Goal: Task Accomplishment & Management: Use online tool/utility

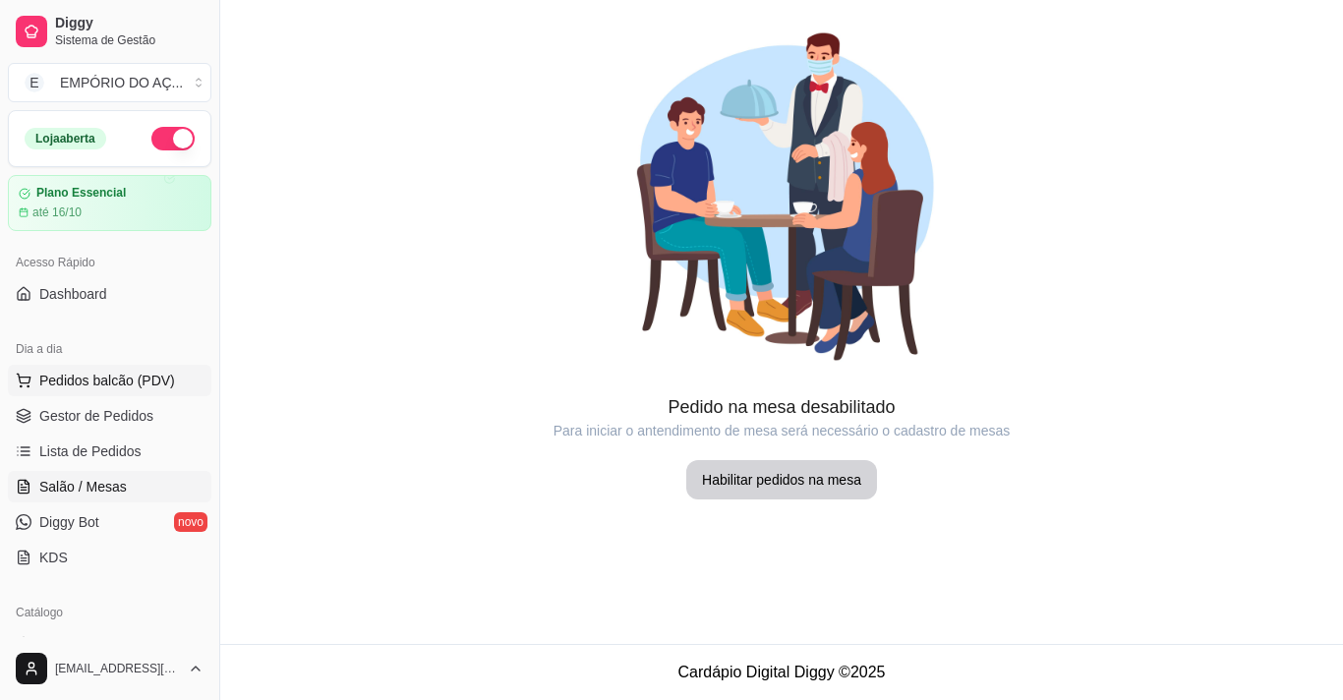
click at [81, 386] on span "Pedidos balcão (PDV)" at bounding box center [107, 381] width 136 height 20
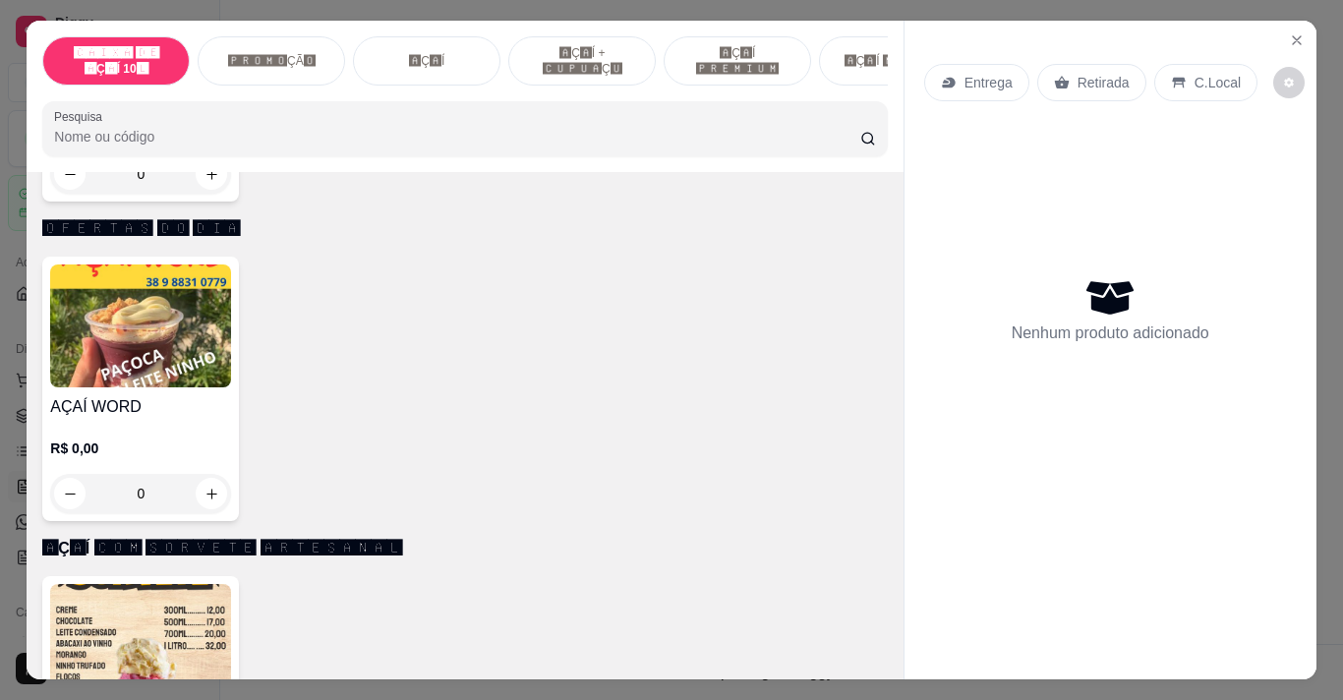
scroll to position [3495, 0]
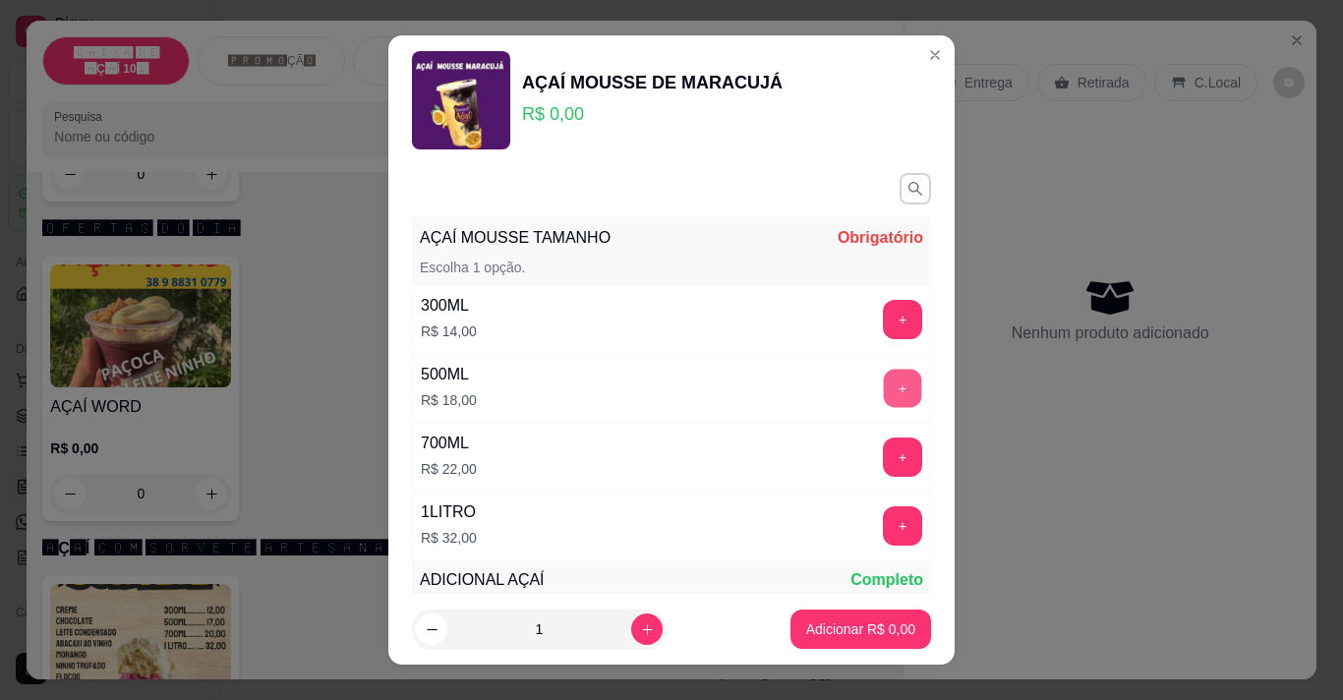
click at [884, 386] on button "+" at bounding box center [903, 388] width 38 height 38
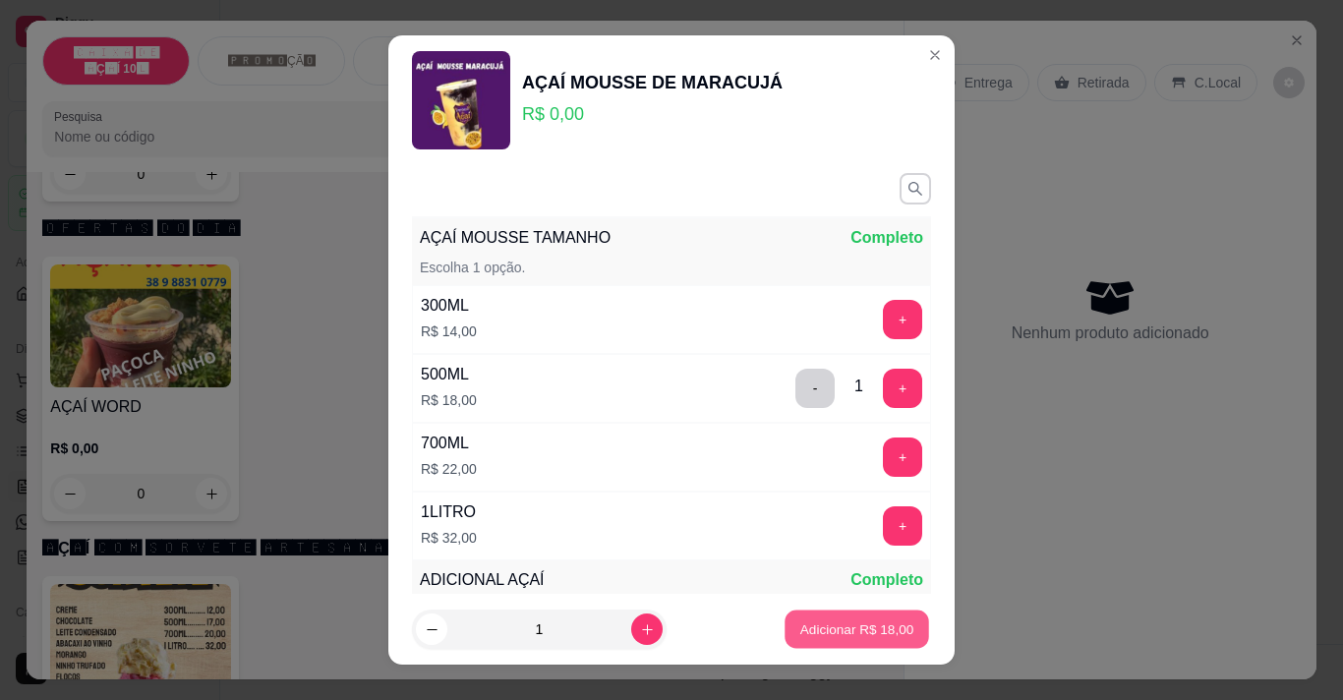
click at [868, 633] on p "Adicionar R$ 18,00" at bounding box center [857, 629] width 114 height 19
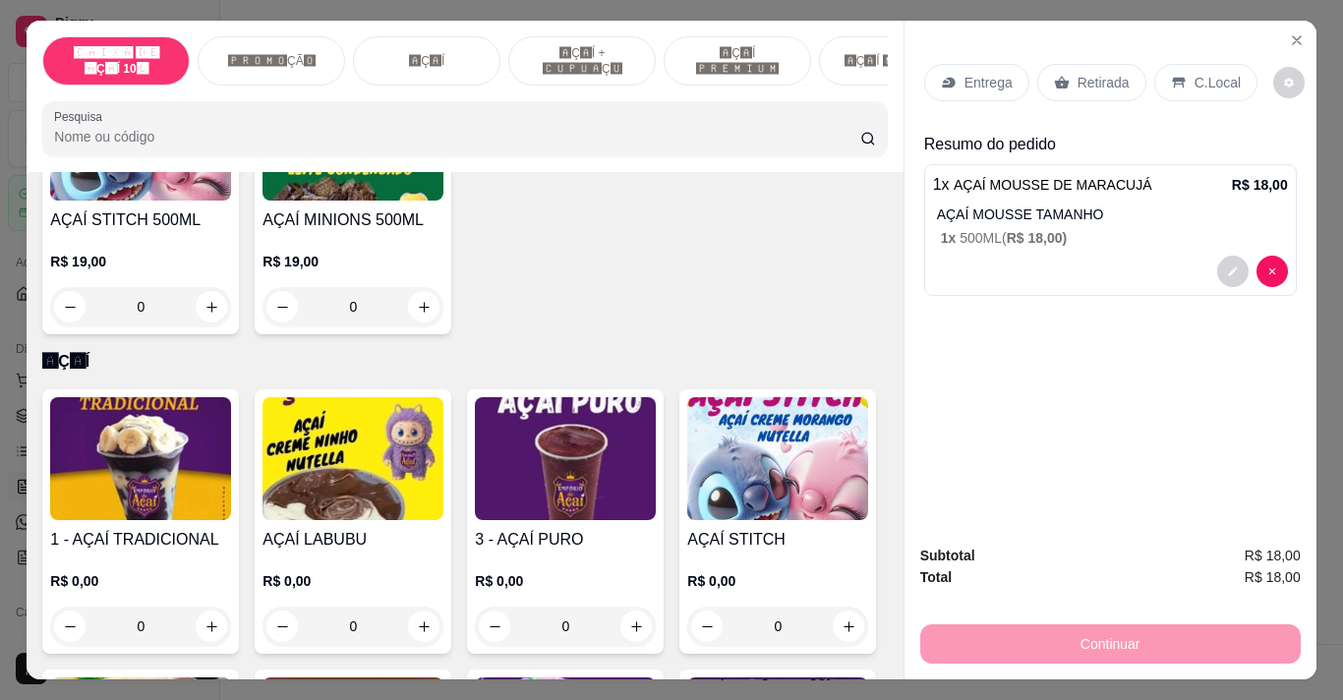
scroll to position [857, 0]
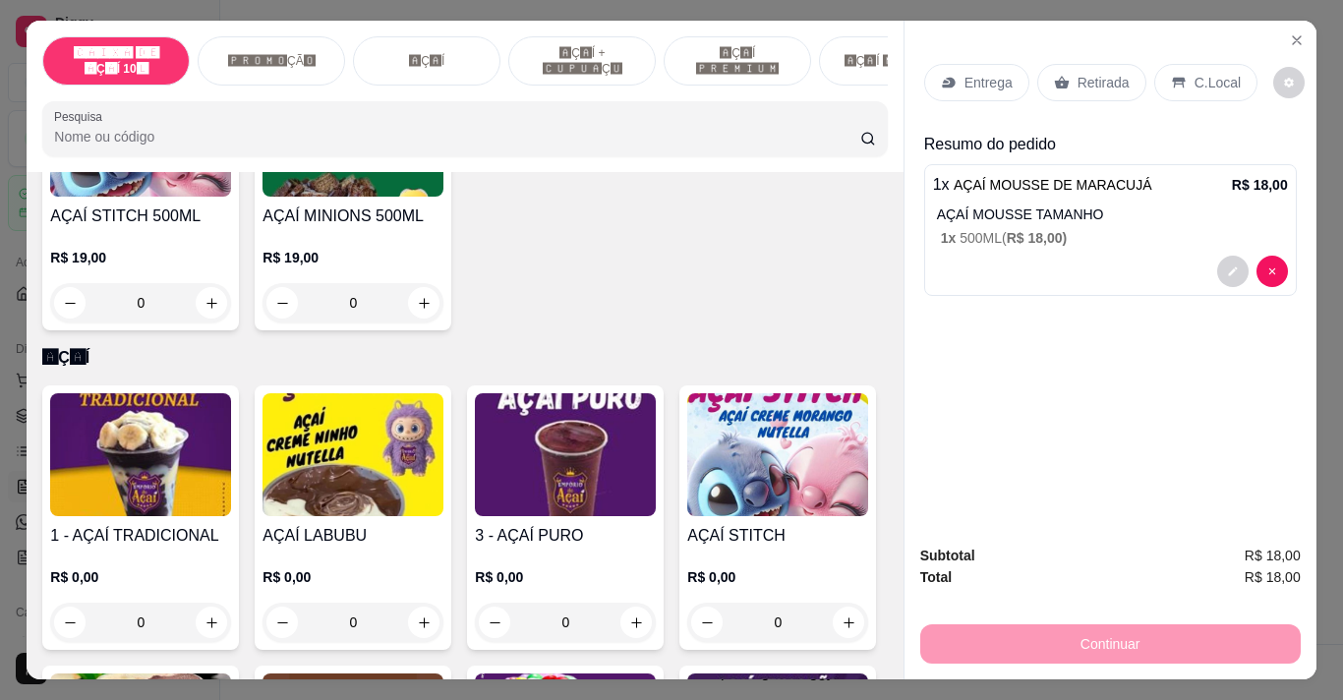
click at [569, 543] on h4 "3 - AÇAÍ PURO" at bounding box center [565, 536] width 181 height 24
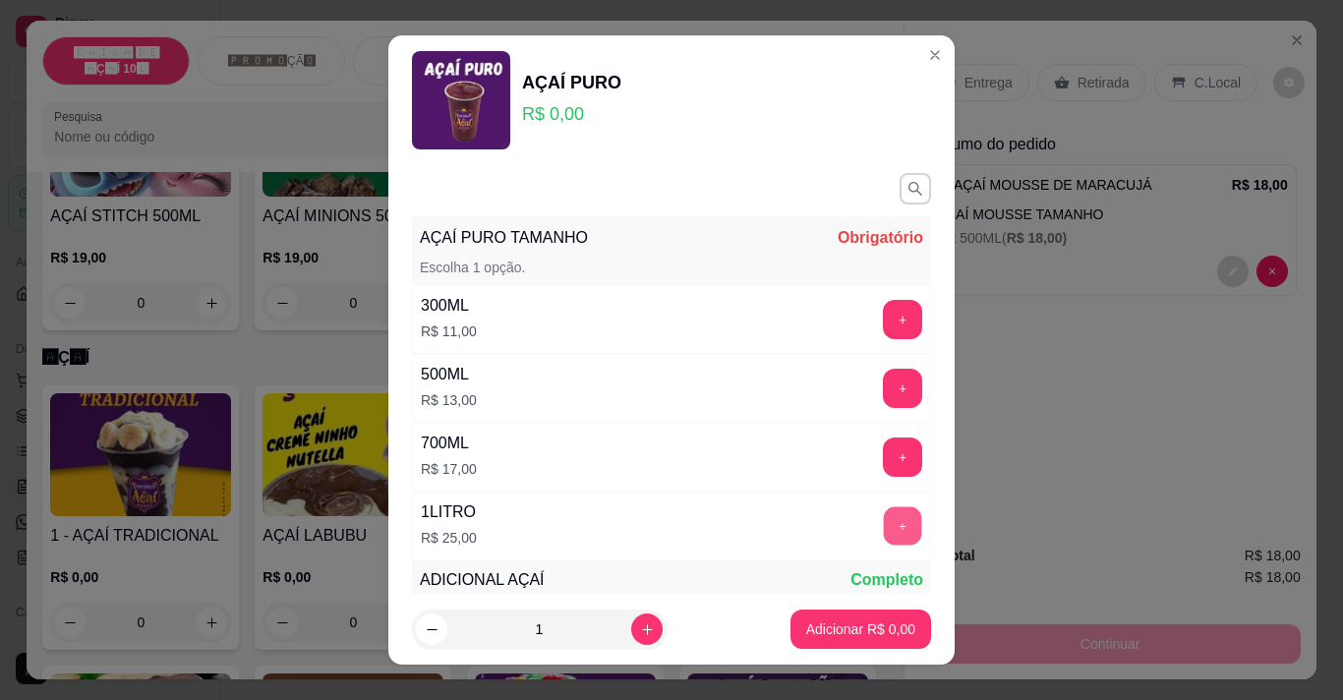
click at [884, 527] on button "+" at bounding box center [903, 525] width 38 height 38
click at [884, 536] on button "+" at bounding box center [903, 525] width 38 height 38
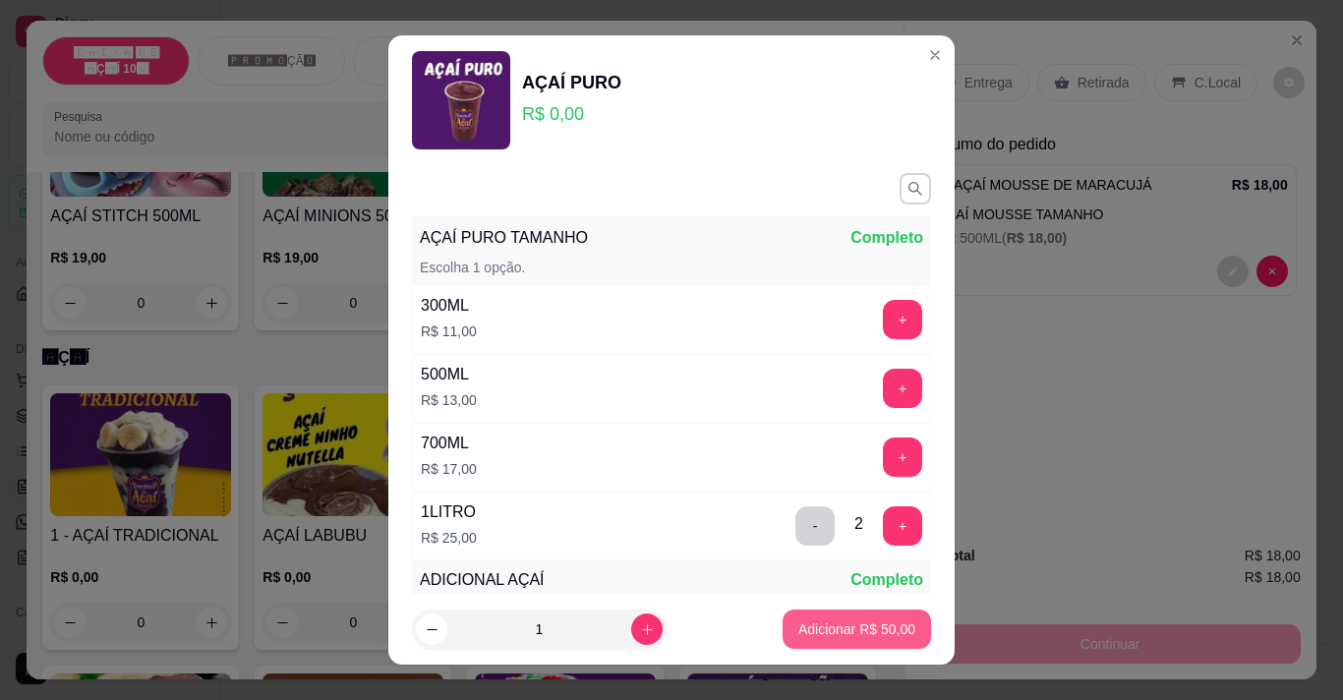
click at [878, 630] on p "Adicionar R$ 50,00" at bounding box center [856, 629] width 117 height 20
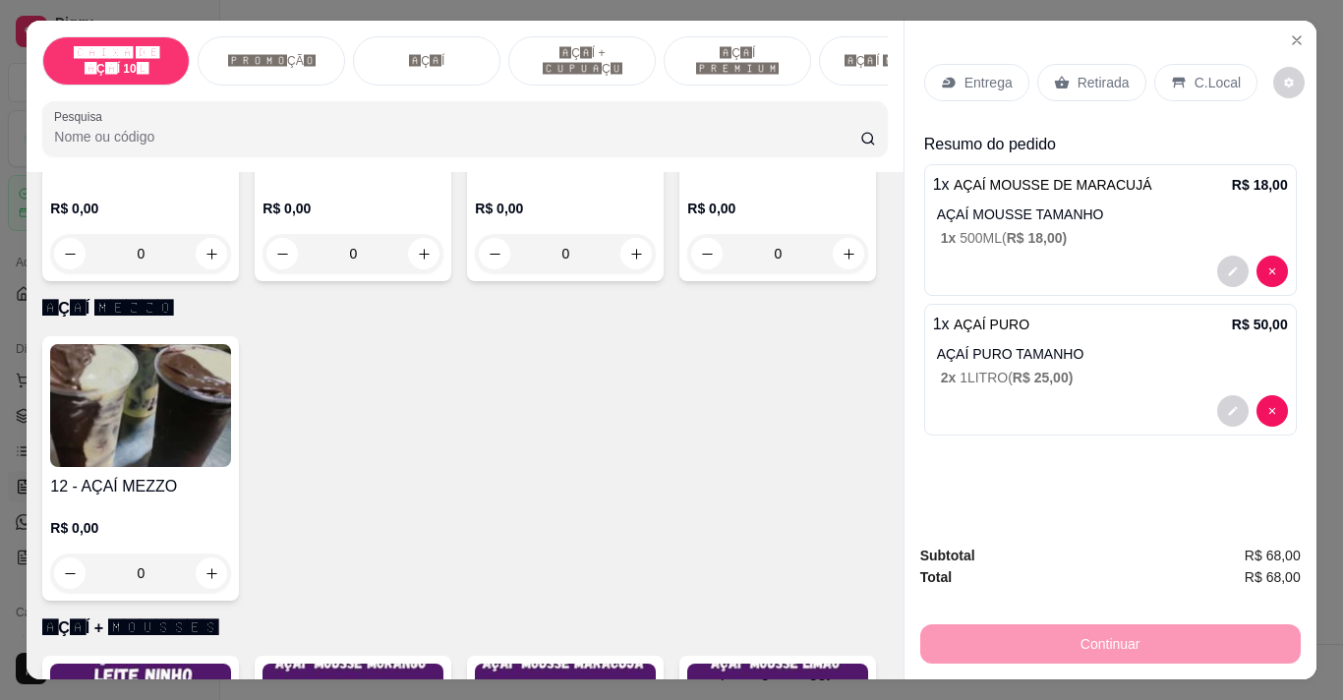
scroll to position [2449, 0]
click at [204, 273] on div "0" at bounding box center [140, 253] width 181 height 39
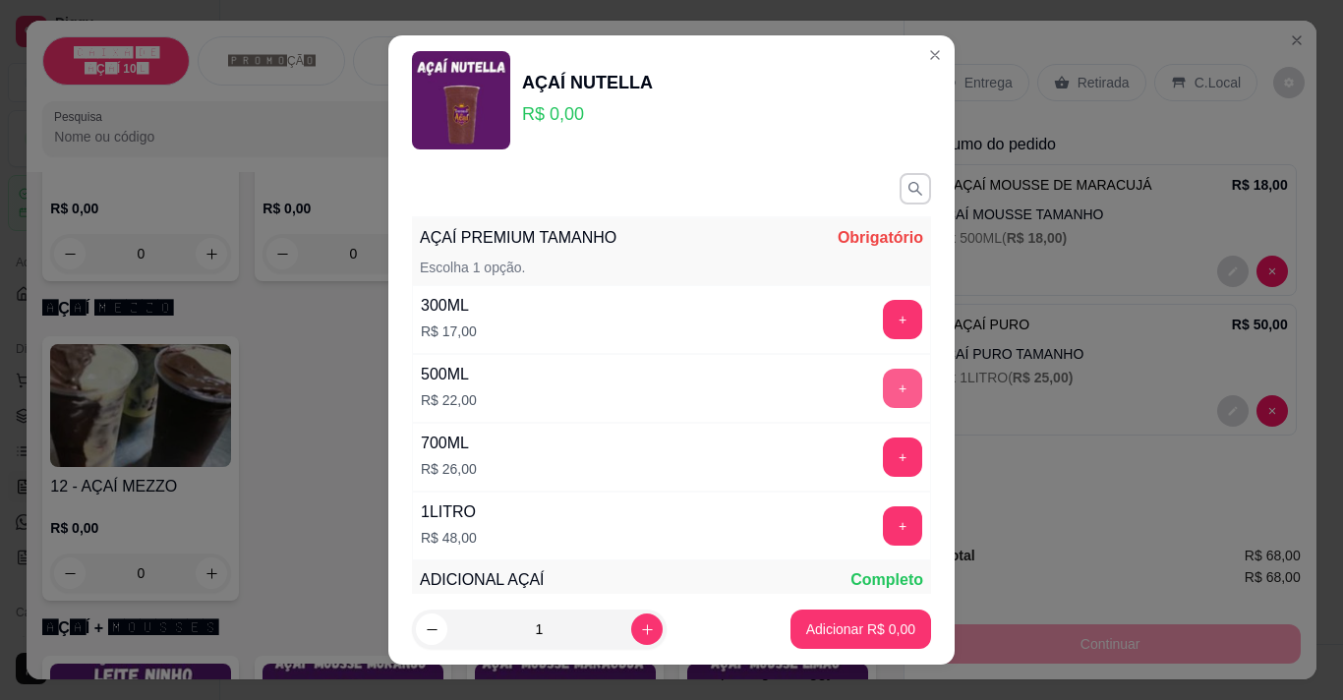
click at [883, 379] on button "+" at bounding box center [902, 388] width 39 height 39
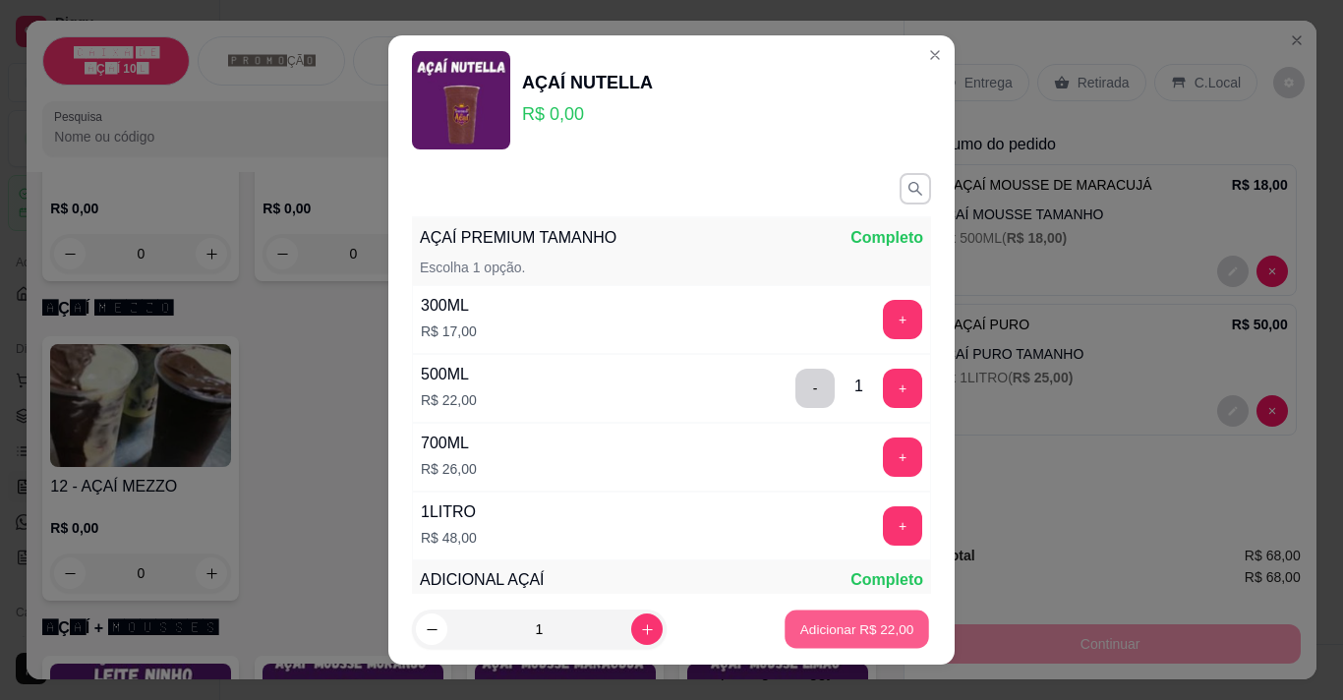
click at [868, 613] on button "Adicionar R$ 22,00" at bounding box center [856, 629] width 145 height 38
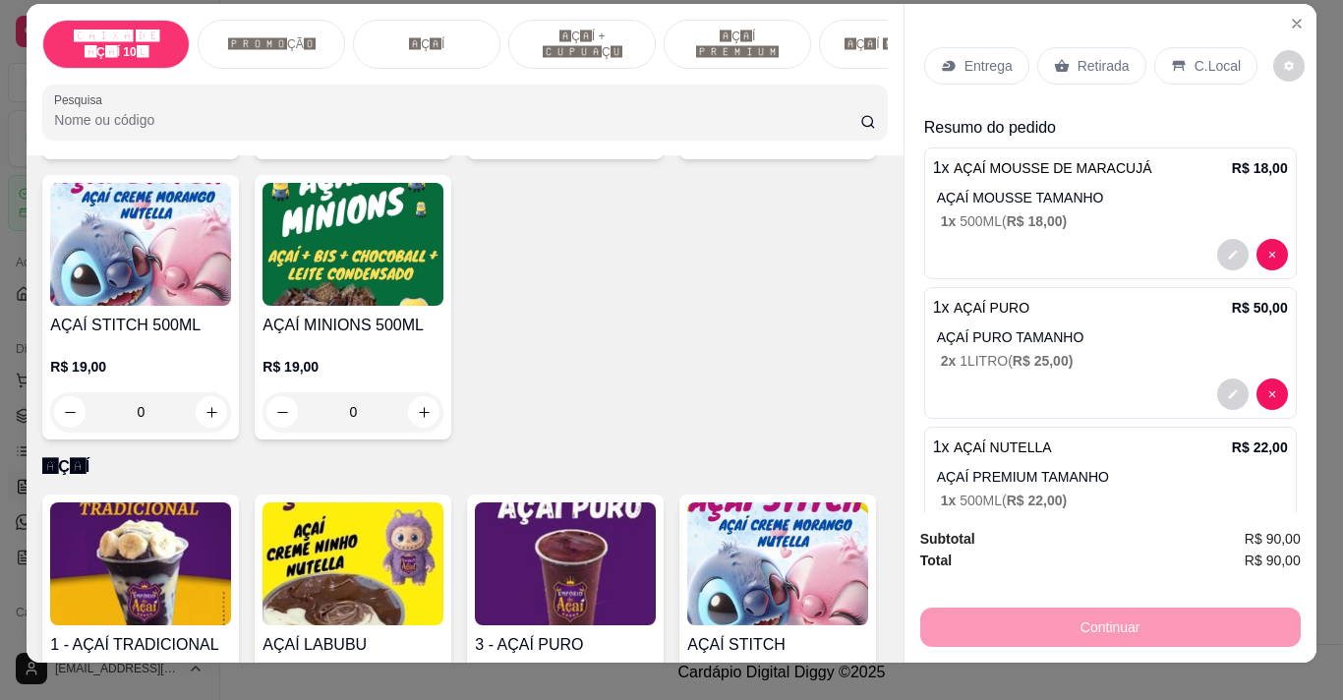
scroll to position [731, 0]
click at [231, 411] on div "0" at bounding box center [140, 411] width 181 height 39
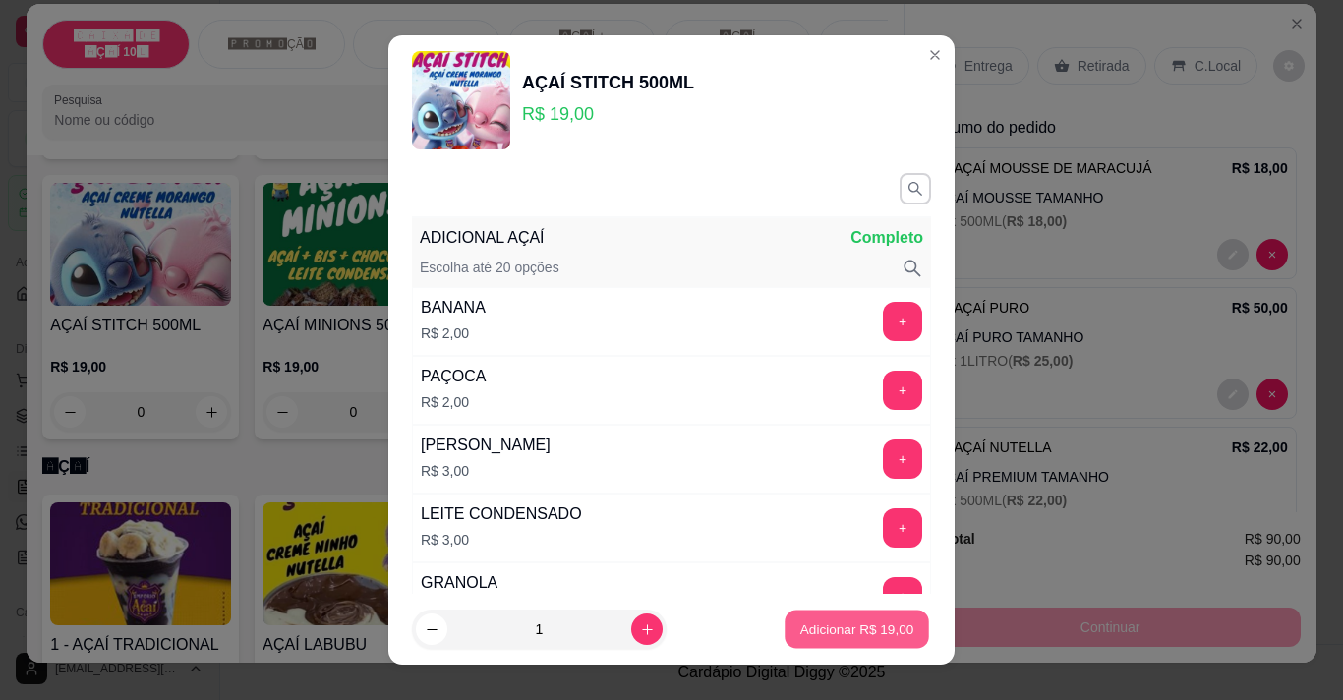
click at [857, 646] on button "Adicionar R$ 19,00" at bounding box center [856, 629] width 145 height 38
type input "1"
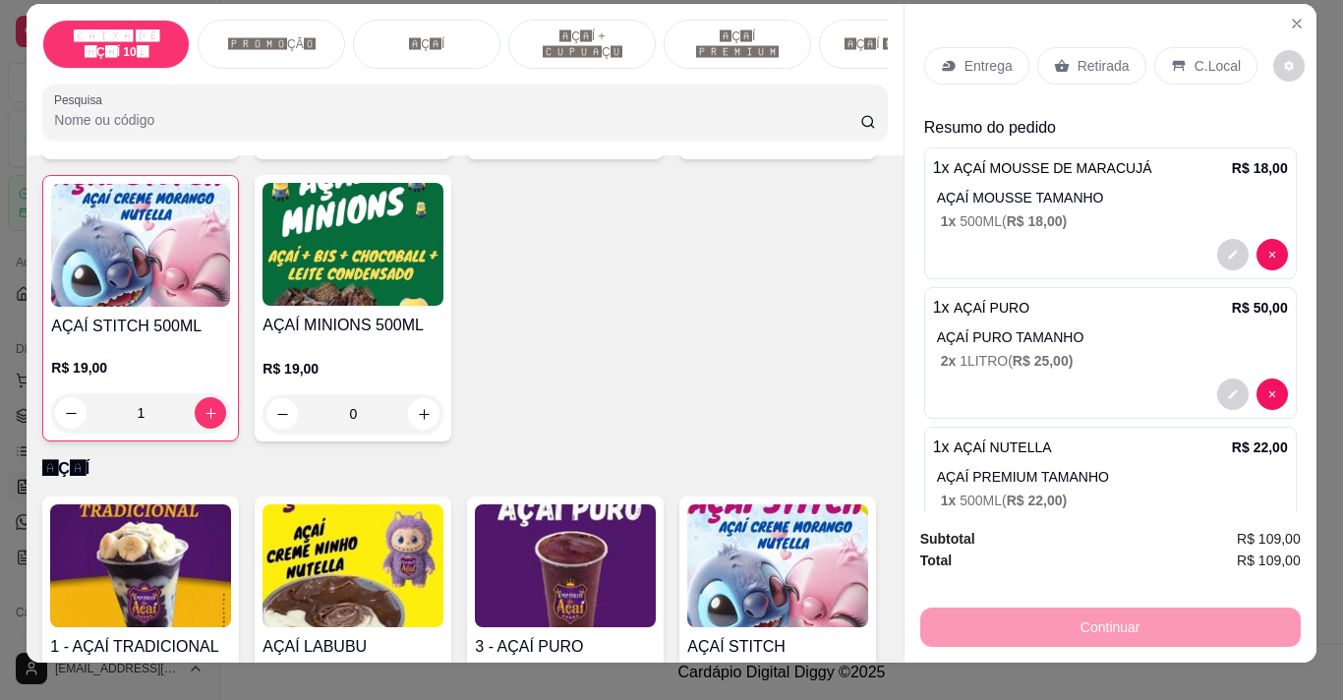
click at [988, 56] on p "Entrega" at bounding box center [988, 66] width 48 height 20
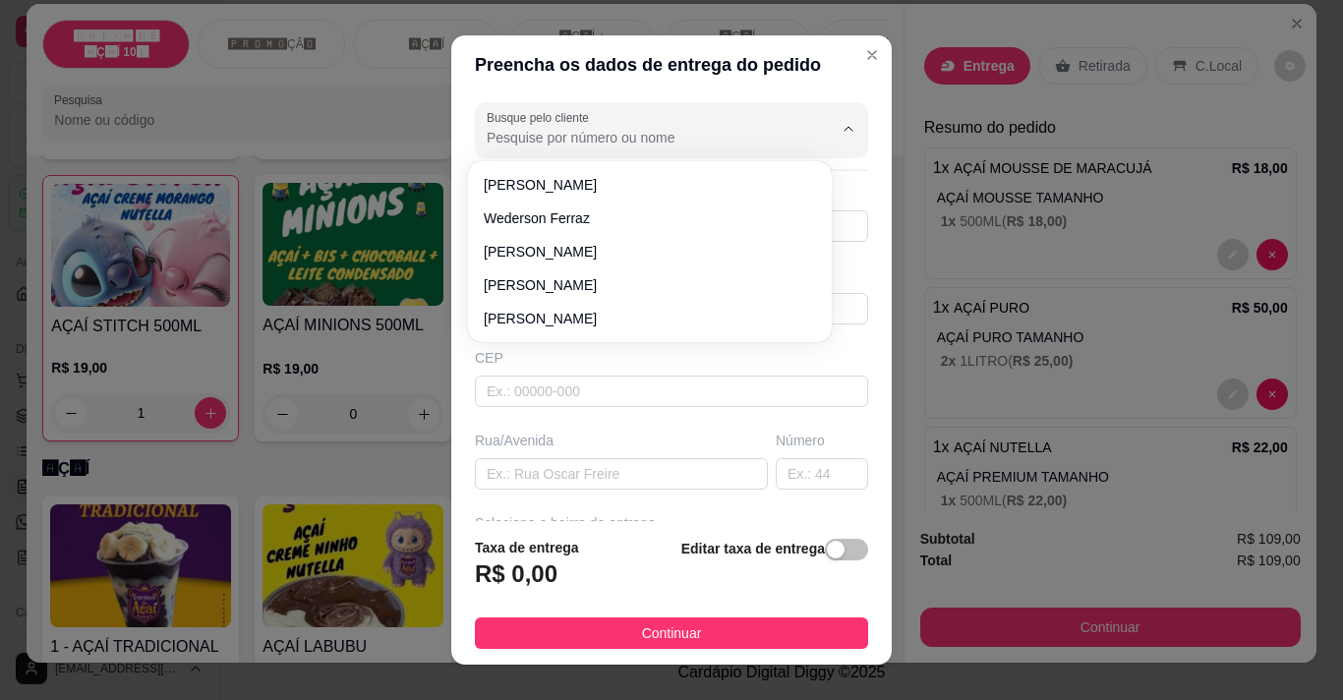
click at [626, 140] on input "Busque pelo cliente" at bounding box center [644, 138] width 315 height 20
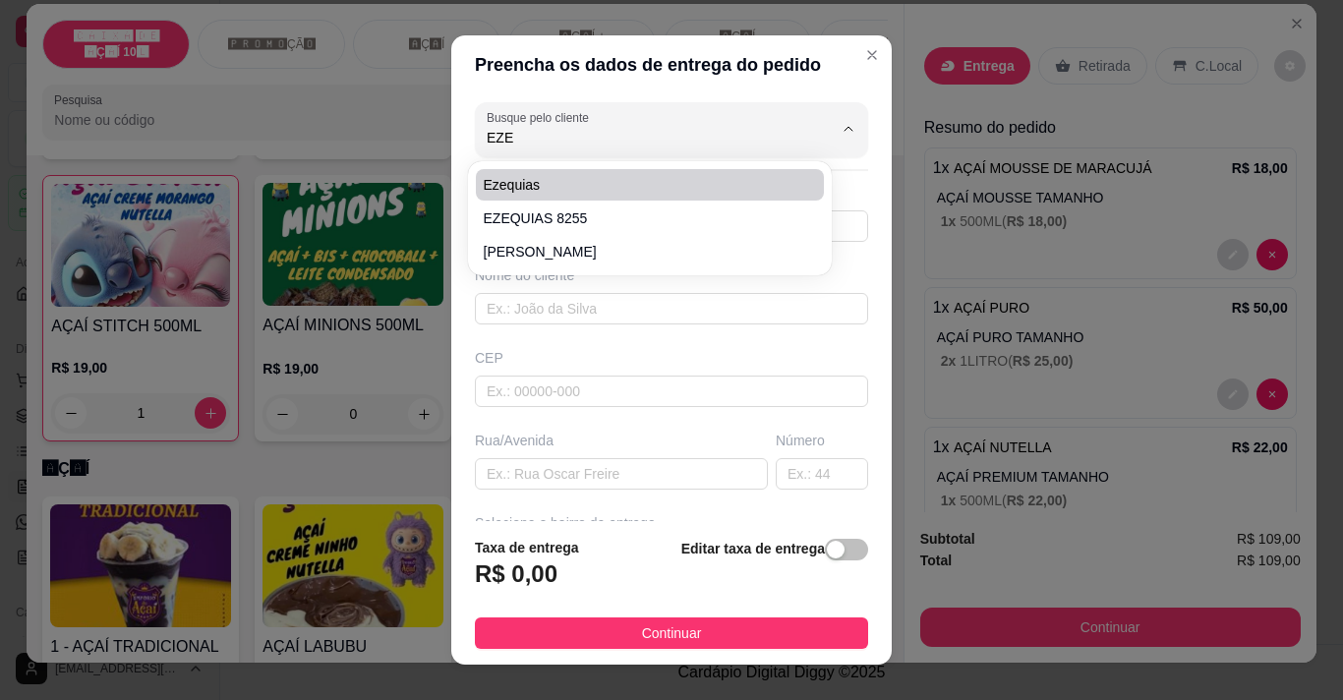
click at [549, 190] on span "ezequias" at bounding box center [640, 185] width 313 height 20
type input "ezequias"
type input "999128255"
type input "ezequias"
type input "av [GEOGRAPHIC_DATA]"
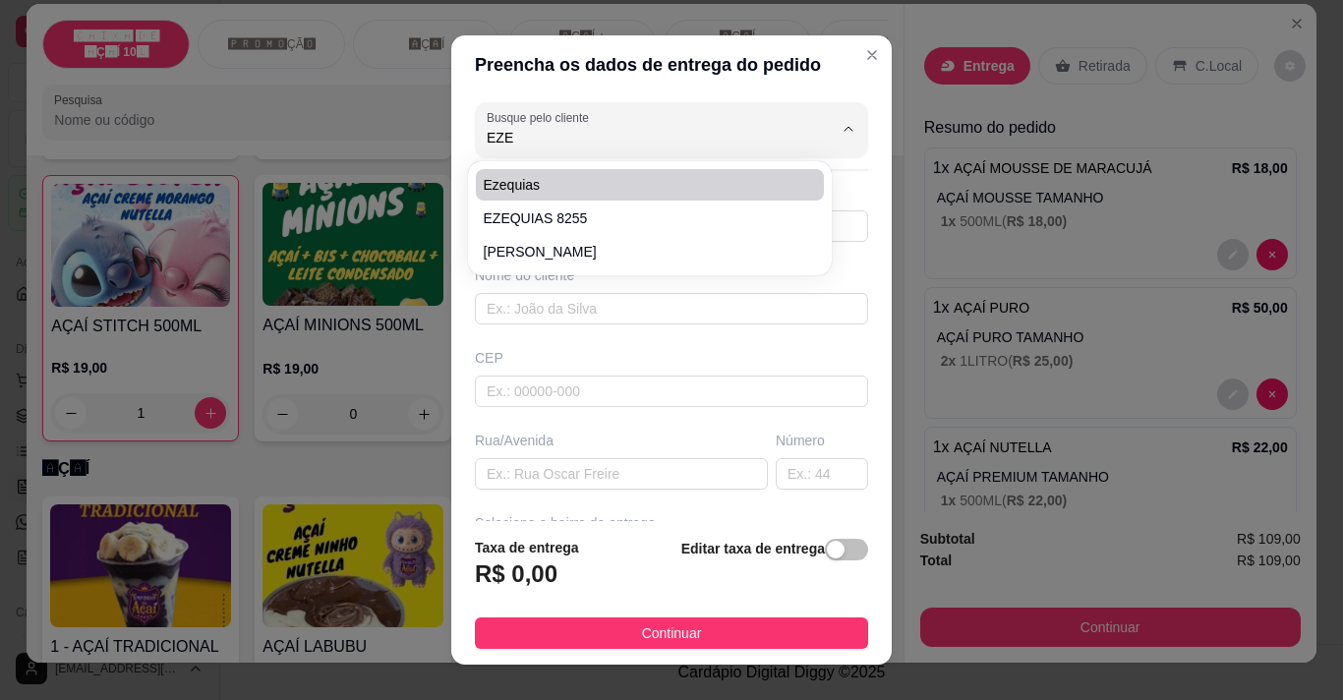
type input "3901"
type input "VZP"
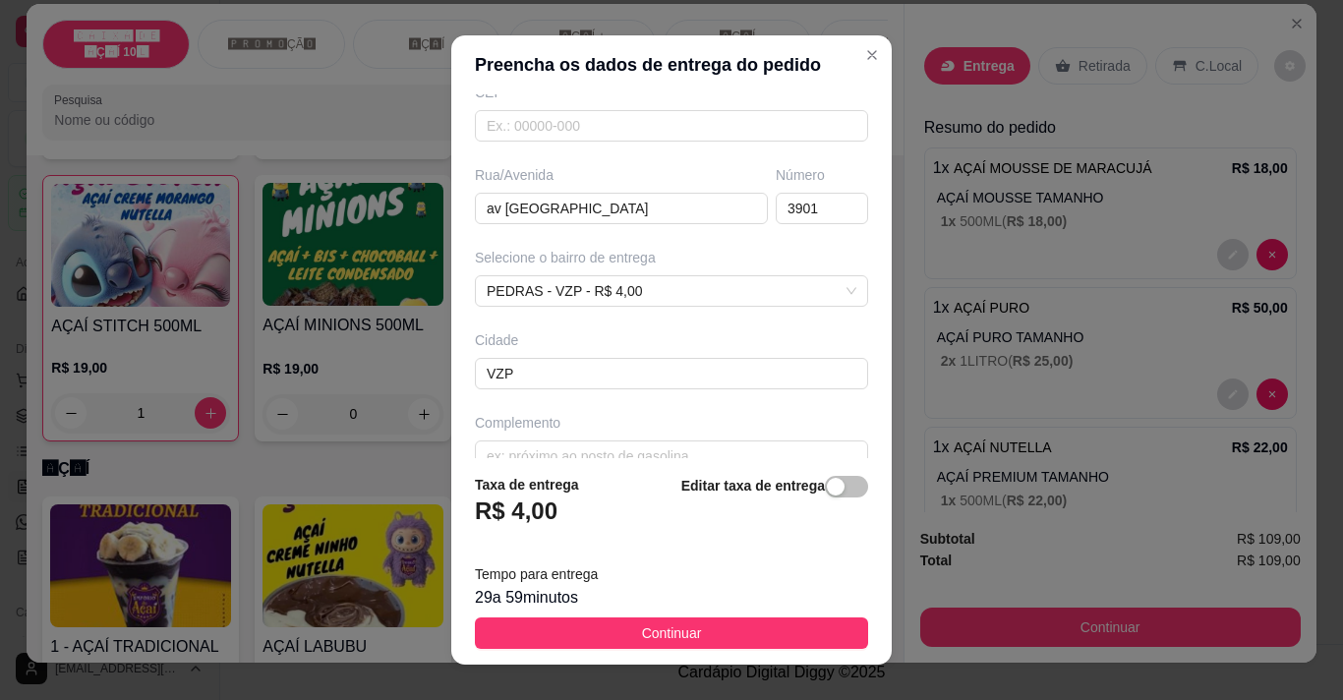
scroll to position [0, 0]
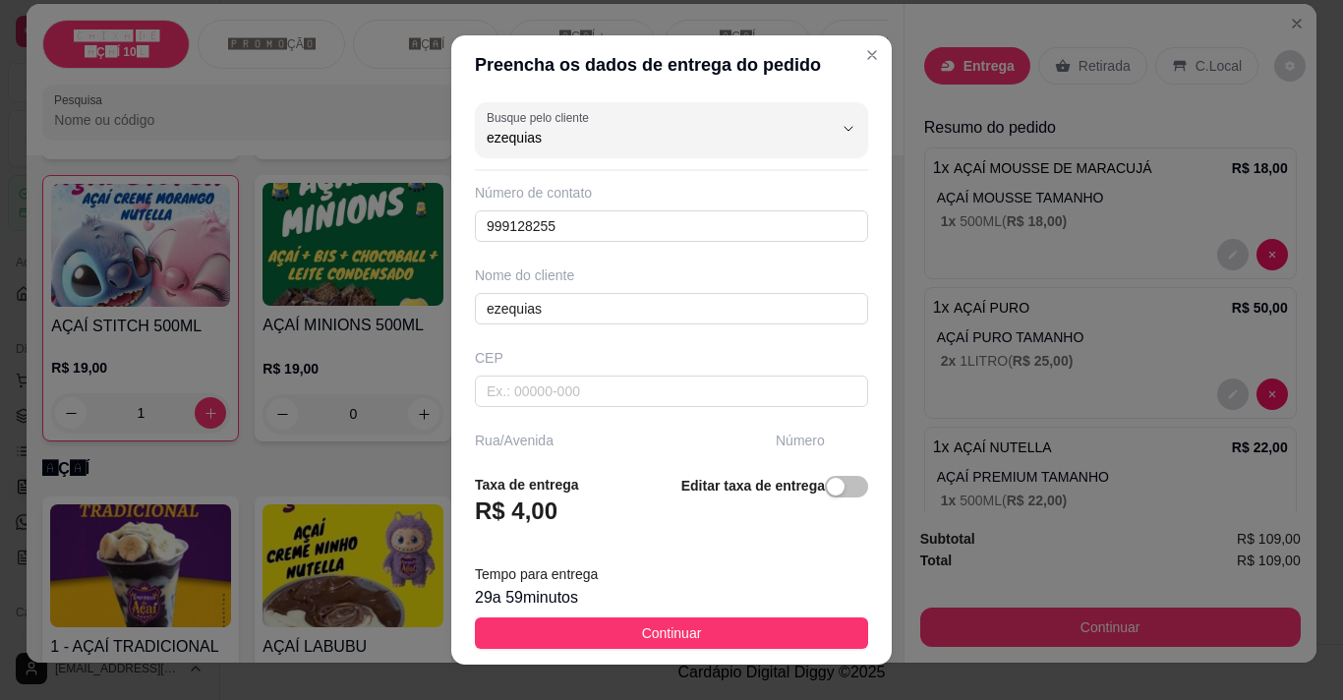
type input "ezequias"
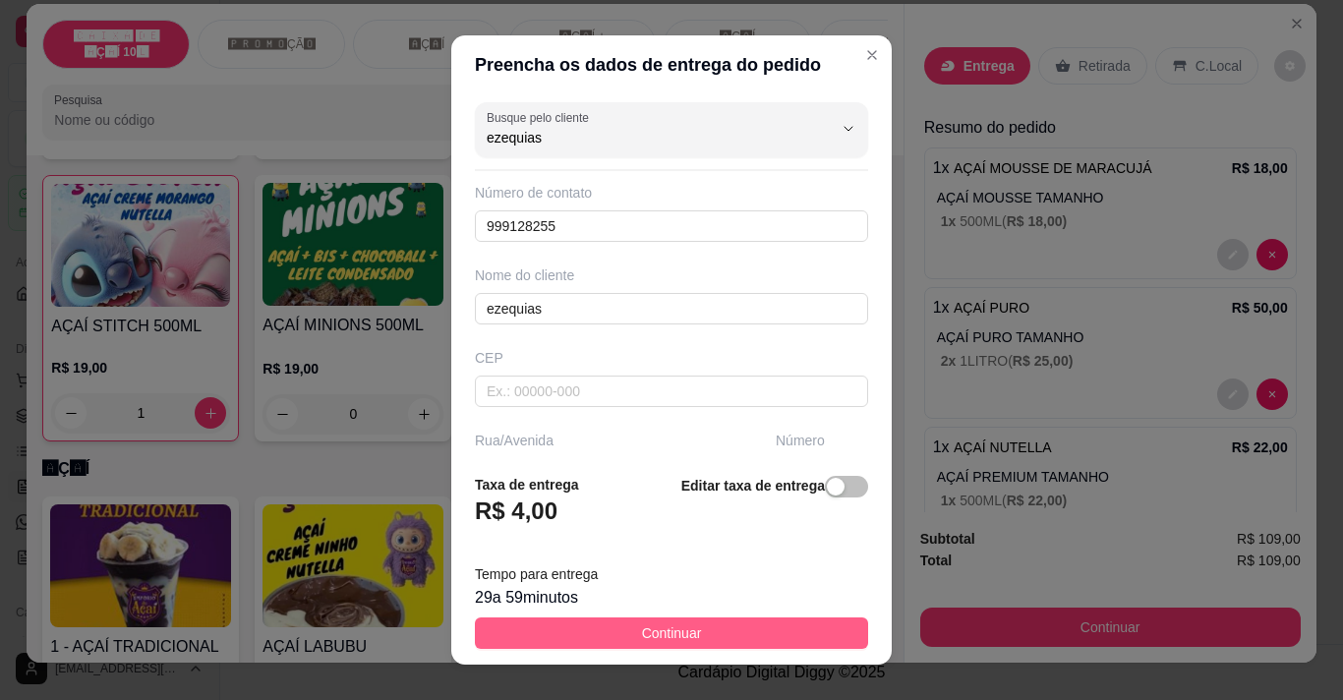
drag, startPoint x: 753, startPoint y: 612, endPoint x: 756, endPoint y: 623, distance: 11.2
click at [756, 623] on footer "Taxa de entrega R$ 4,00 Editar taxa de entrega Tempo para entrega 29 a 59 minut…" at bounding box center [671, 561] width 440 height 206
click at [756, 623] on button "Continuar" at bounding box center [671, 632] width 393 height 31
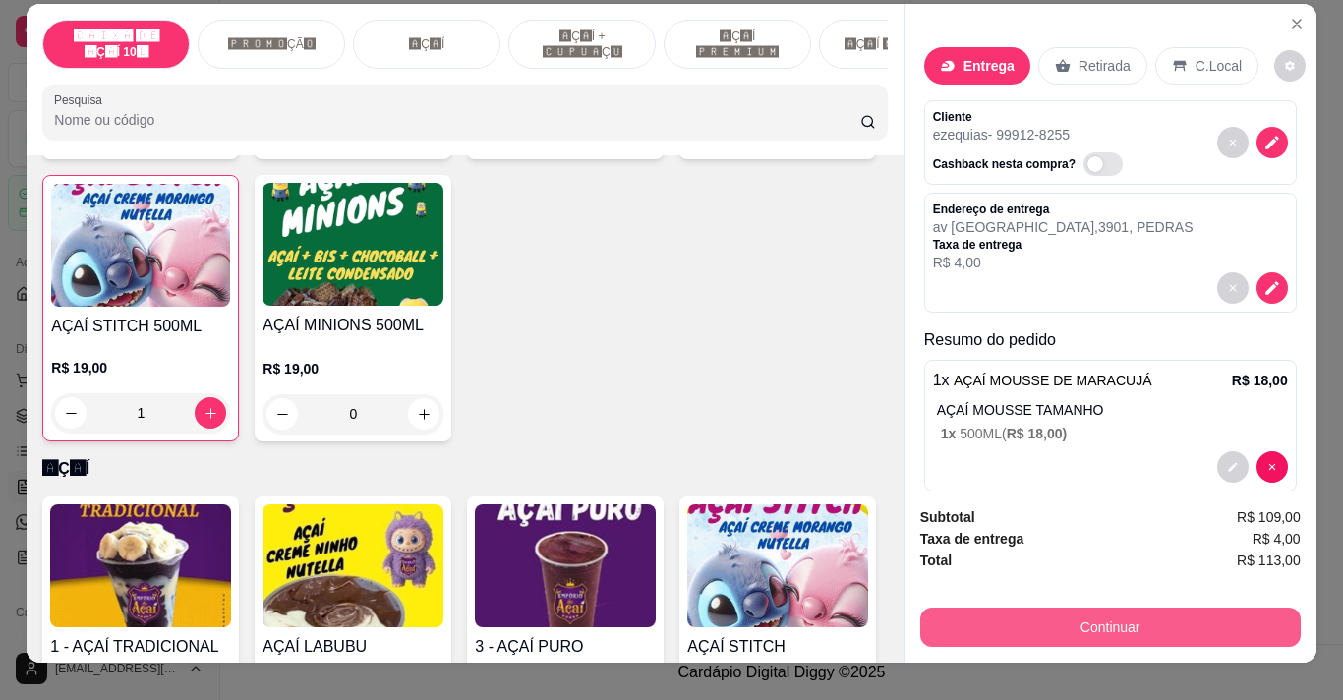
click at [1046, 615] on button "Continuar" at bounding box center [1110, 627] width 380 height 39
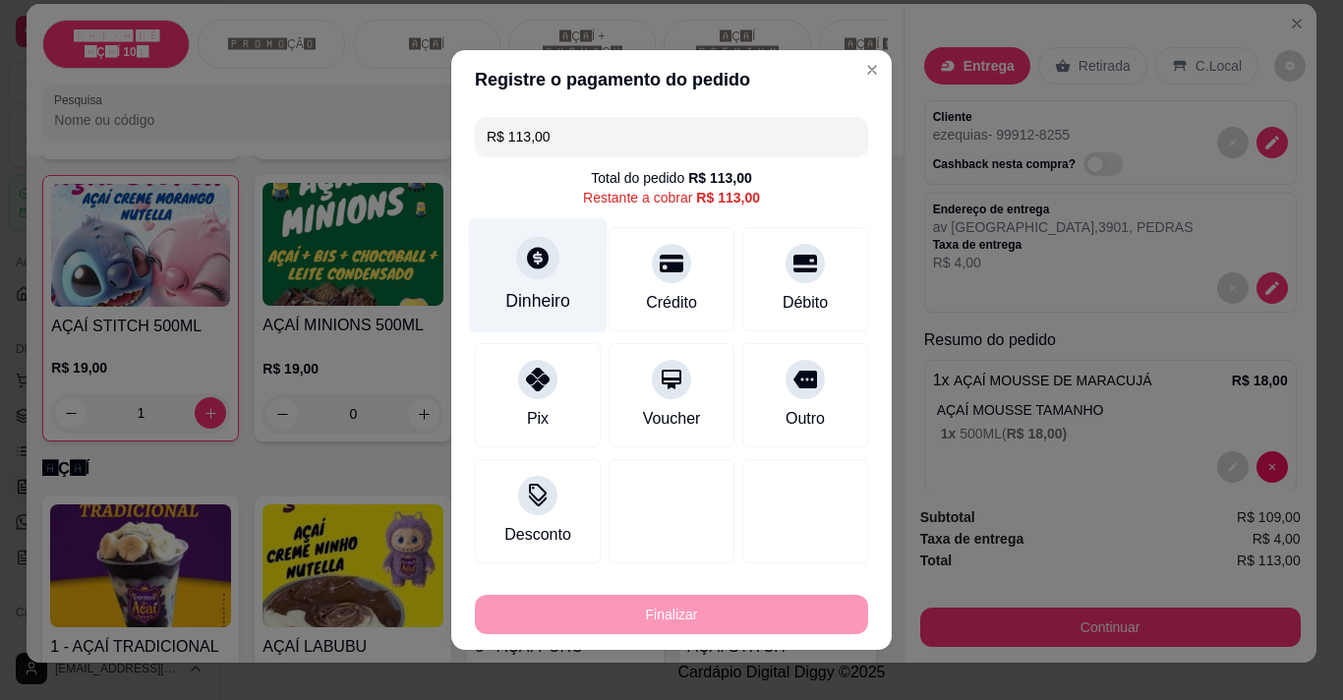
click at [533, 282] on div "Dinheiro" at bounding box center [538, 275] width 139 height 115
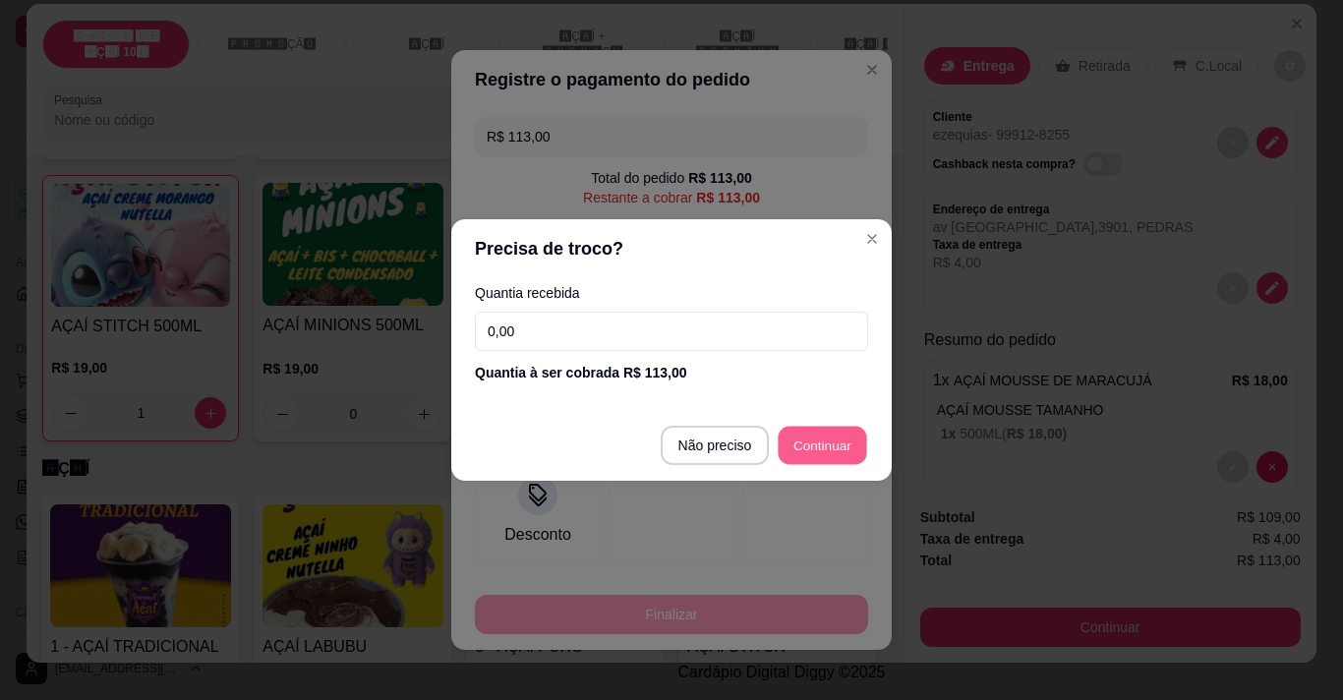
type input "R$ 0,00"
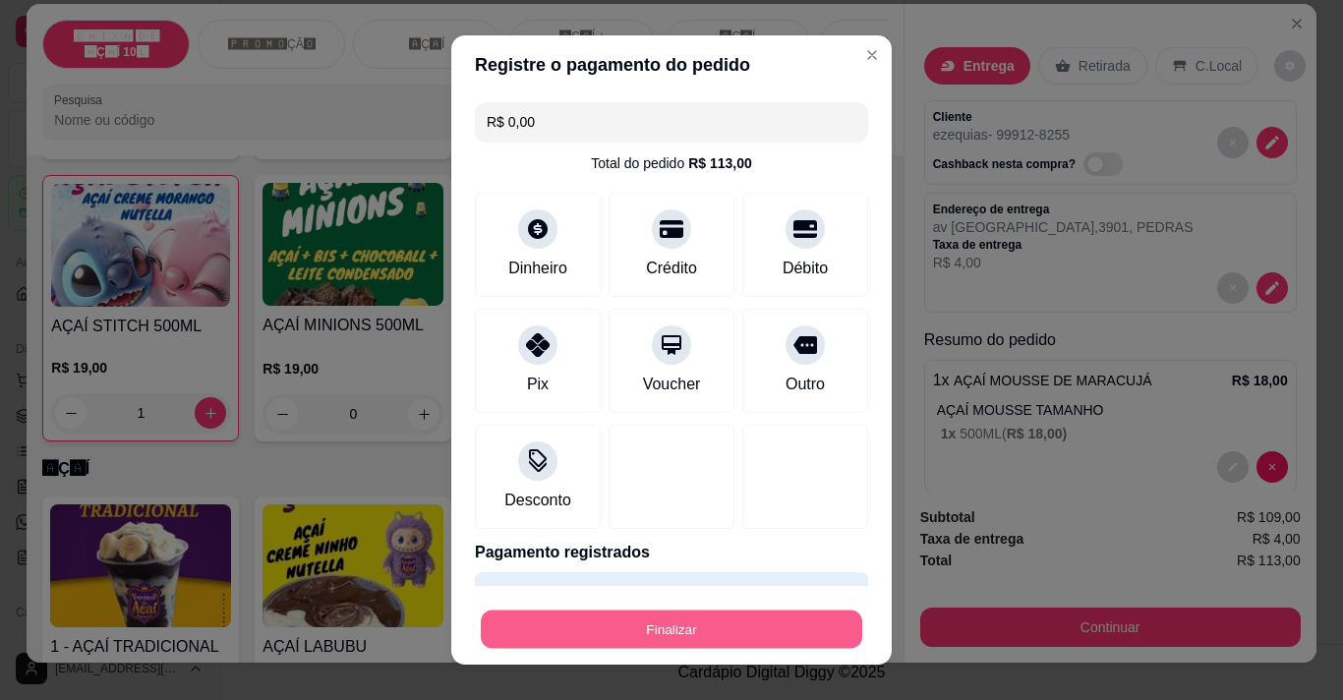
click at [790, 622] on button "Finalizar" at bounding box center [671, 629] width 381 height 38
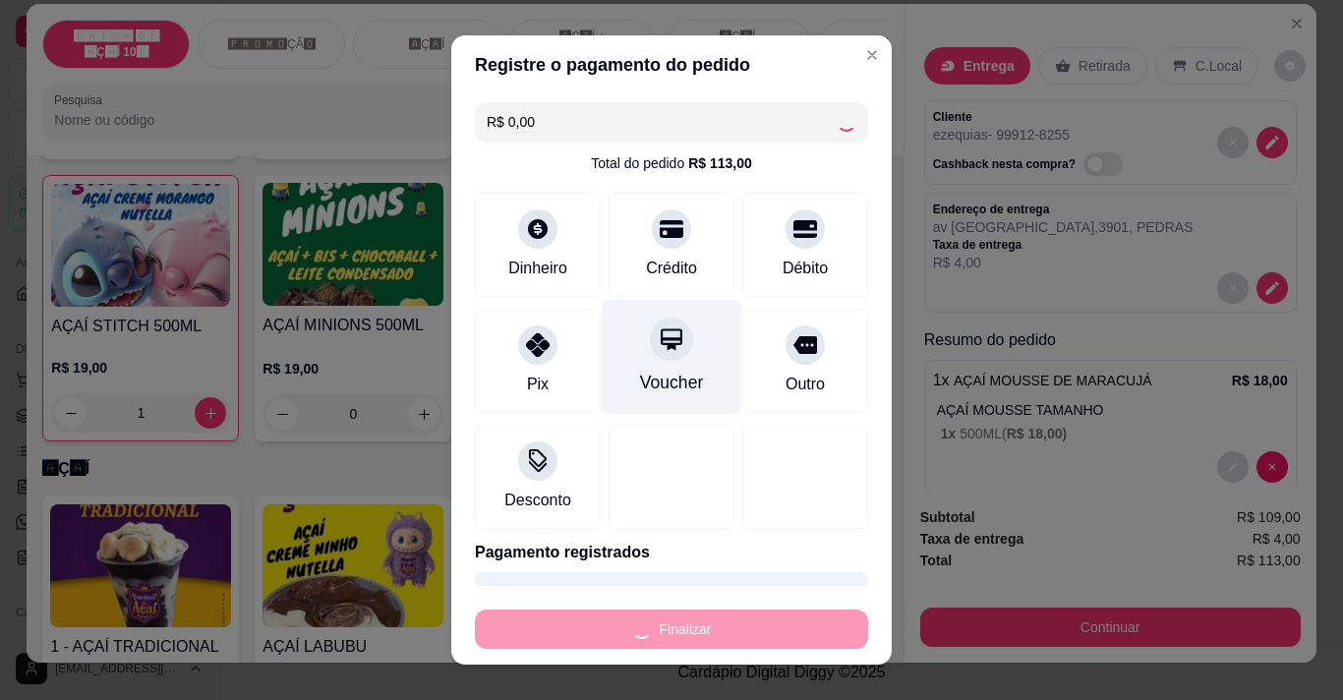
type input "0"
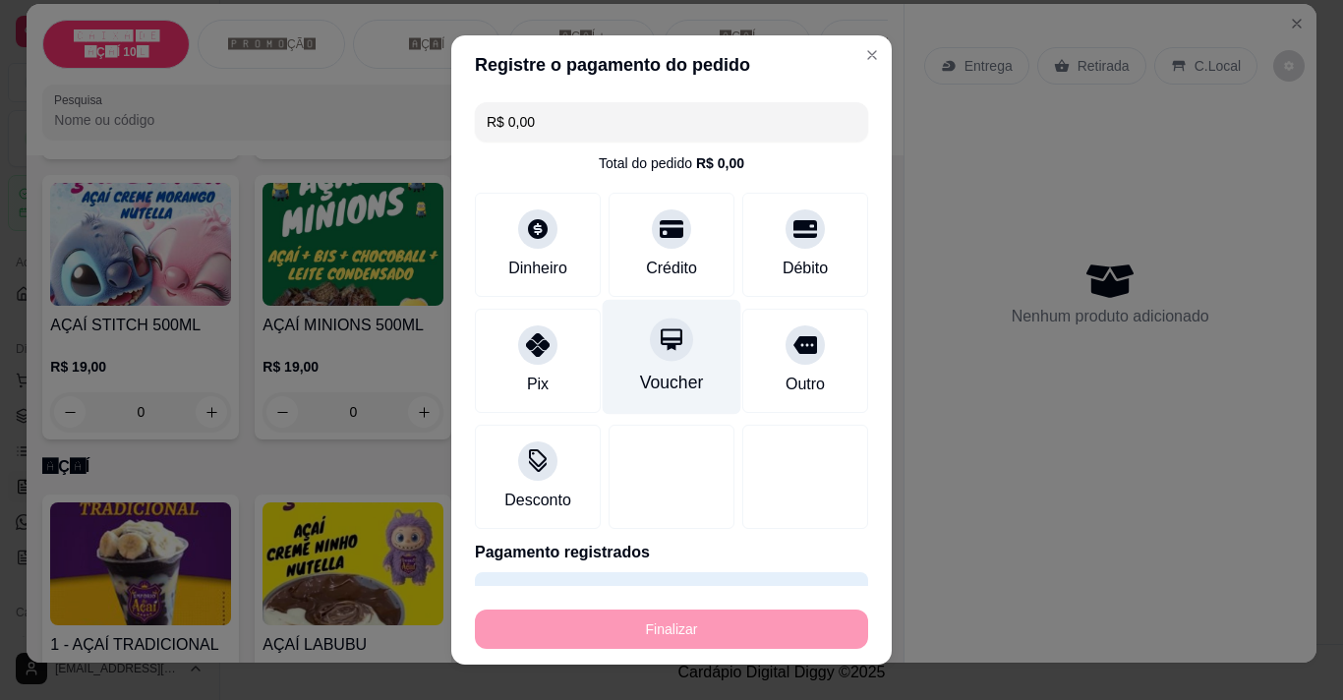
type input "-R$ 113,00"
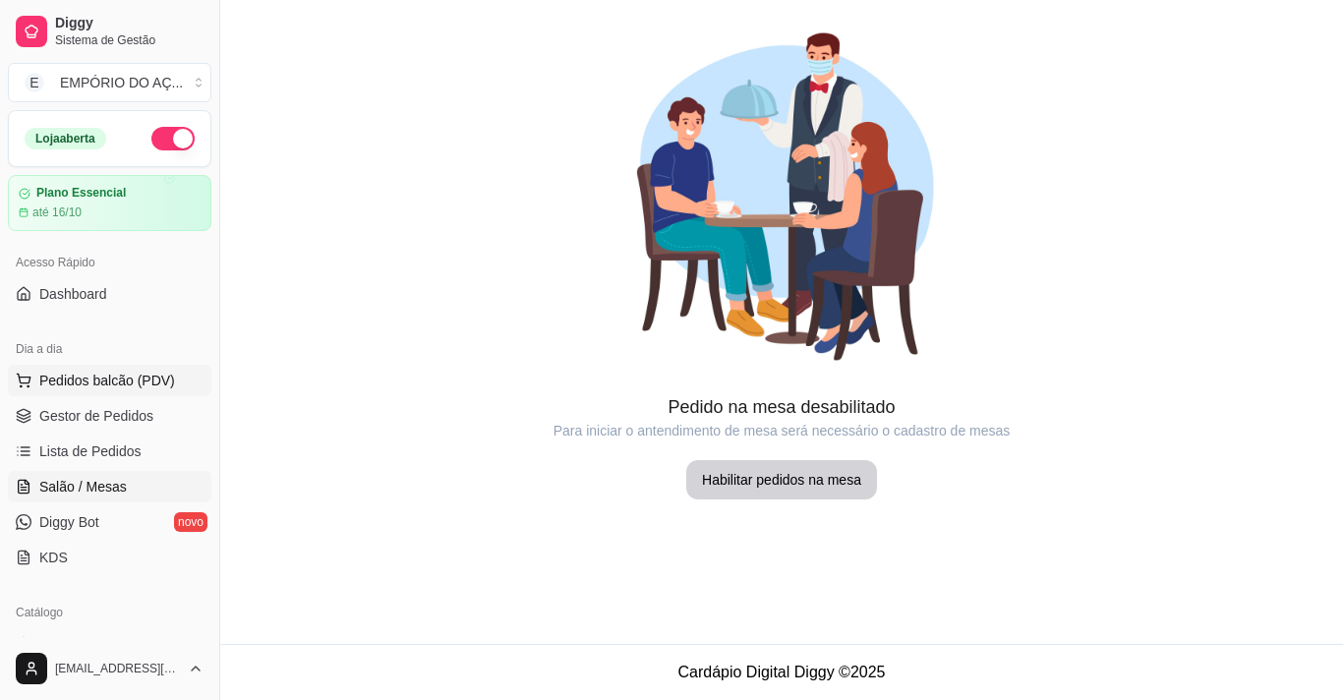
click at [148, 382] on span "Pedidos balcão (PDV)" at bounding box center [107, 381] width 136 height 20
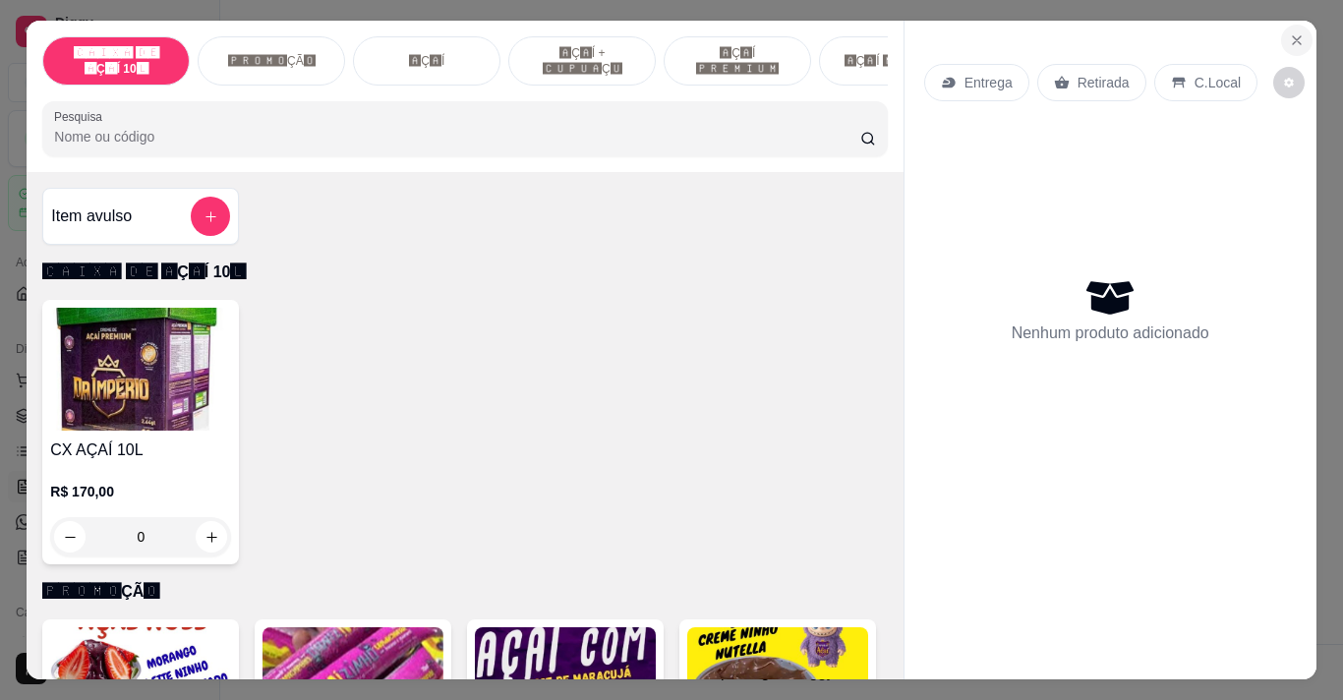
click at [1293, 37] on icon "Close" at bounding box center [1297, 40] width 8 height 8
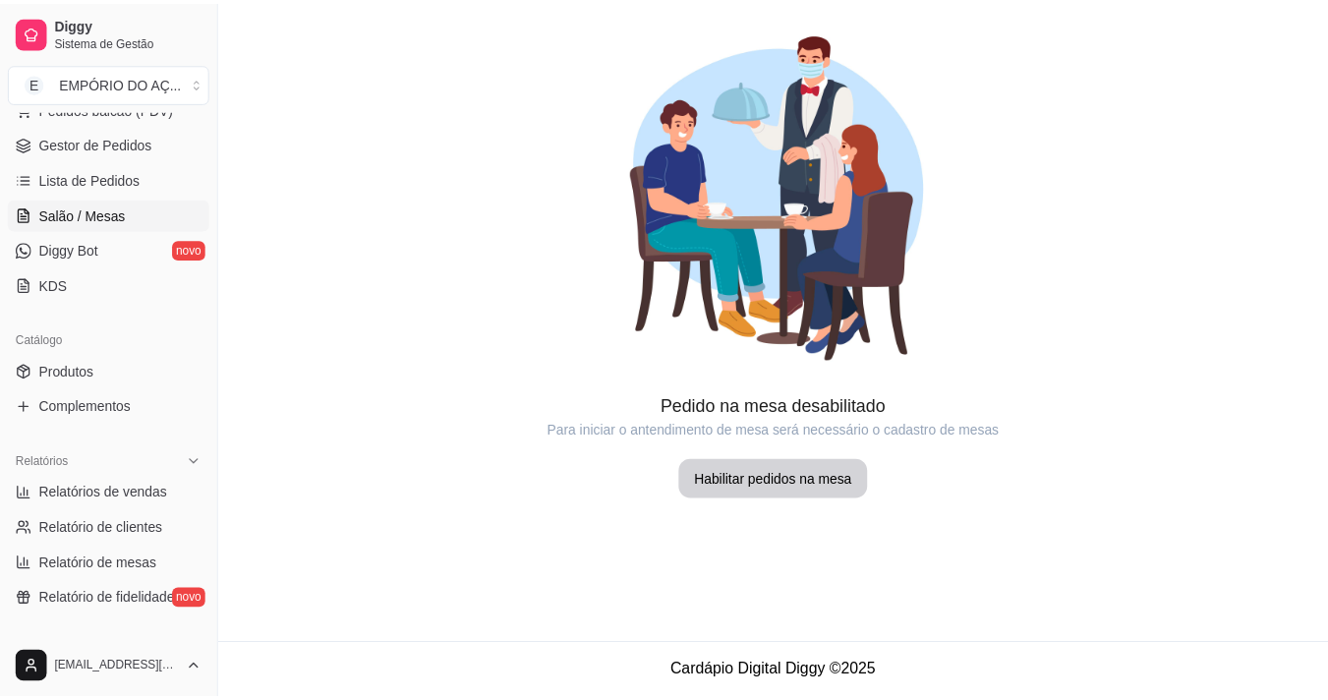
scroll to position [275, 0]
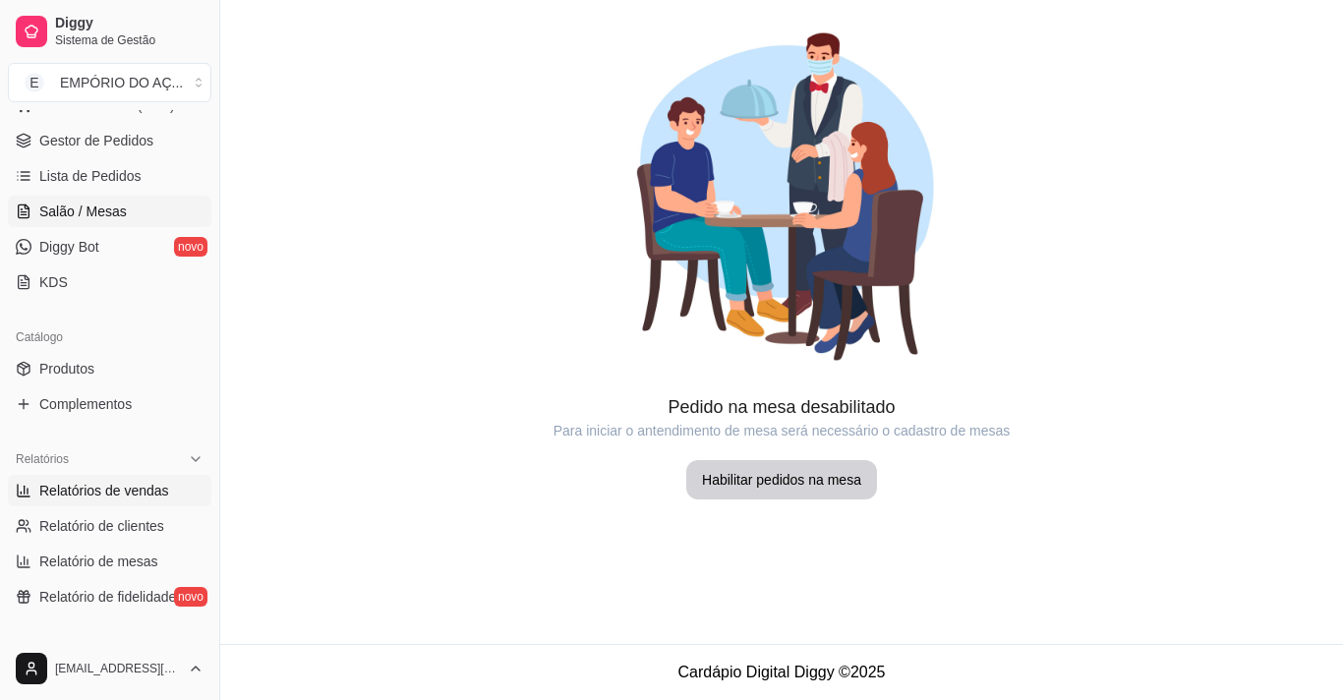
click at [99, 485] on span "Relatórios de vendas" at bounding box center [104, 491] width 130 height 20
select select "ALL"
select select "0"
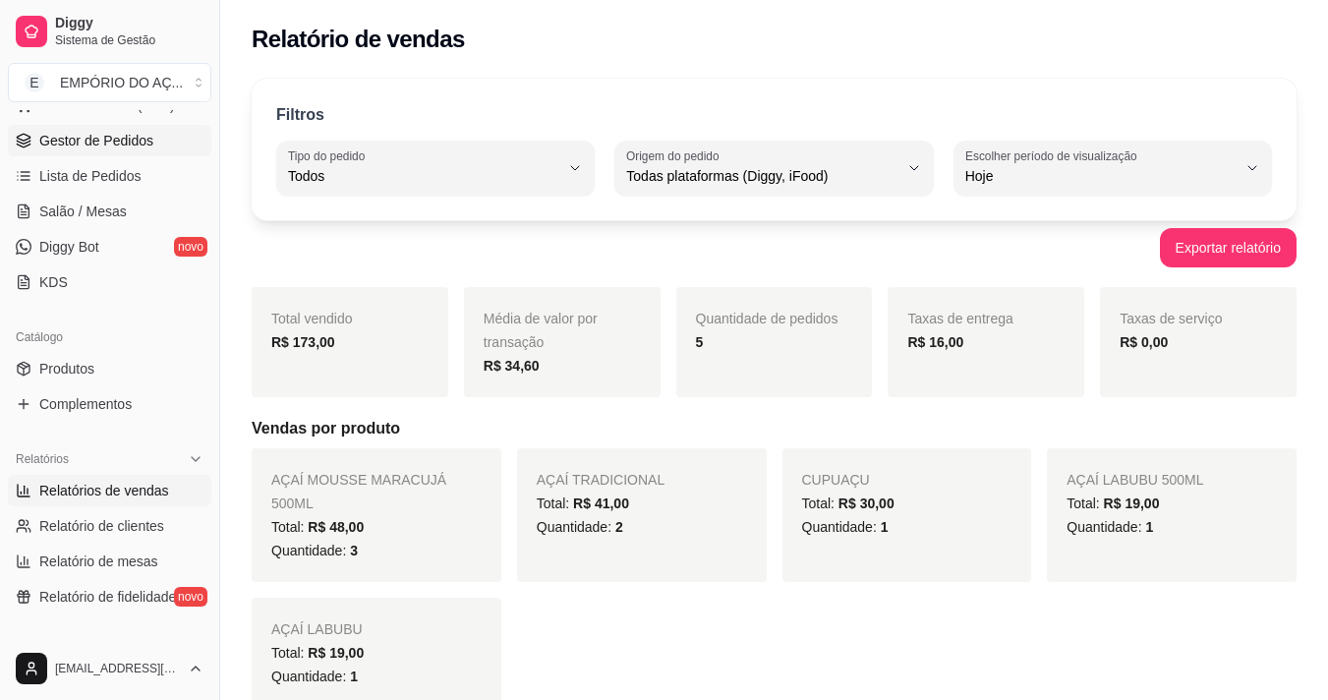
click at [111, 139] on span "Gestor de Pedidos" at bounding box center [96, 141] width 114 height 20
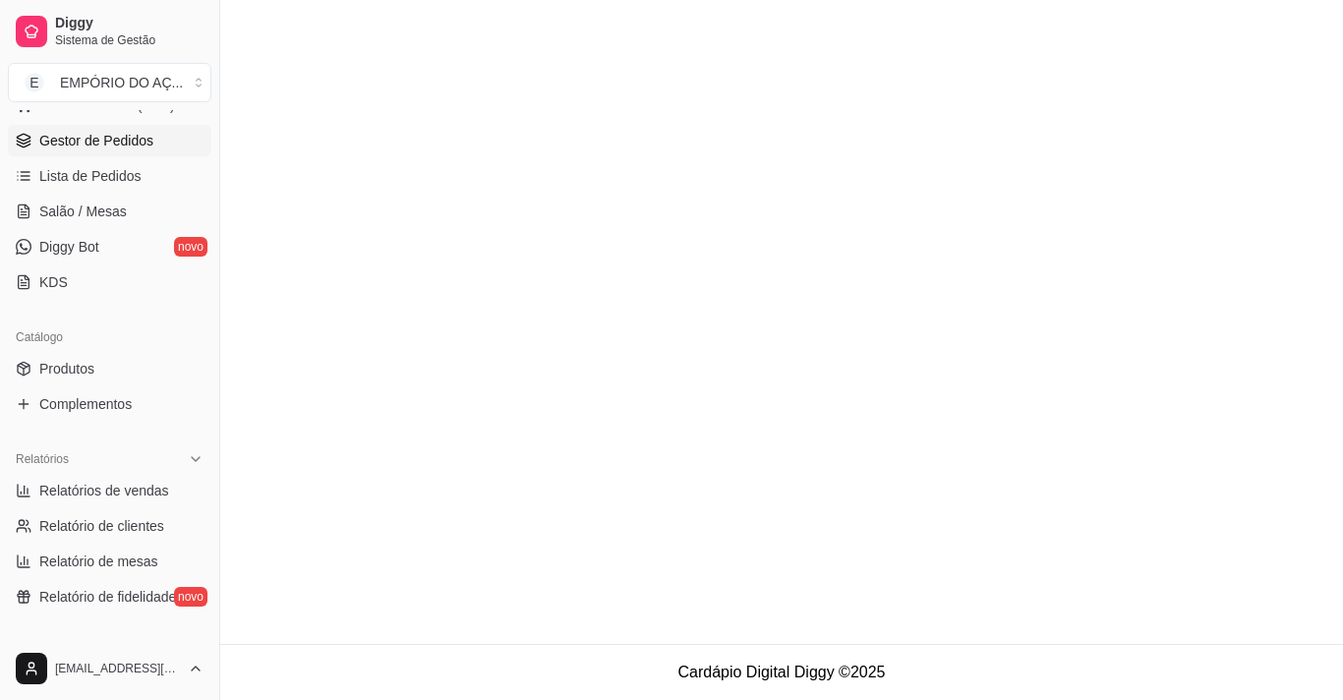
click at [111, 139] on span "Gestor de Pedidos" at bounding box center [96, 141] width 114 height 20
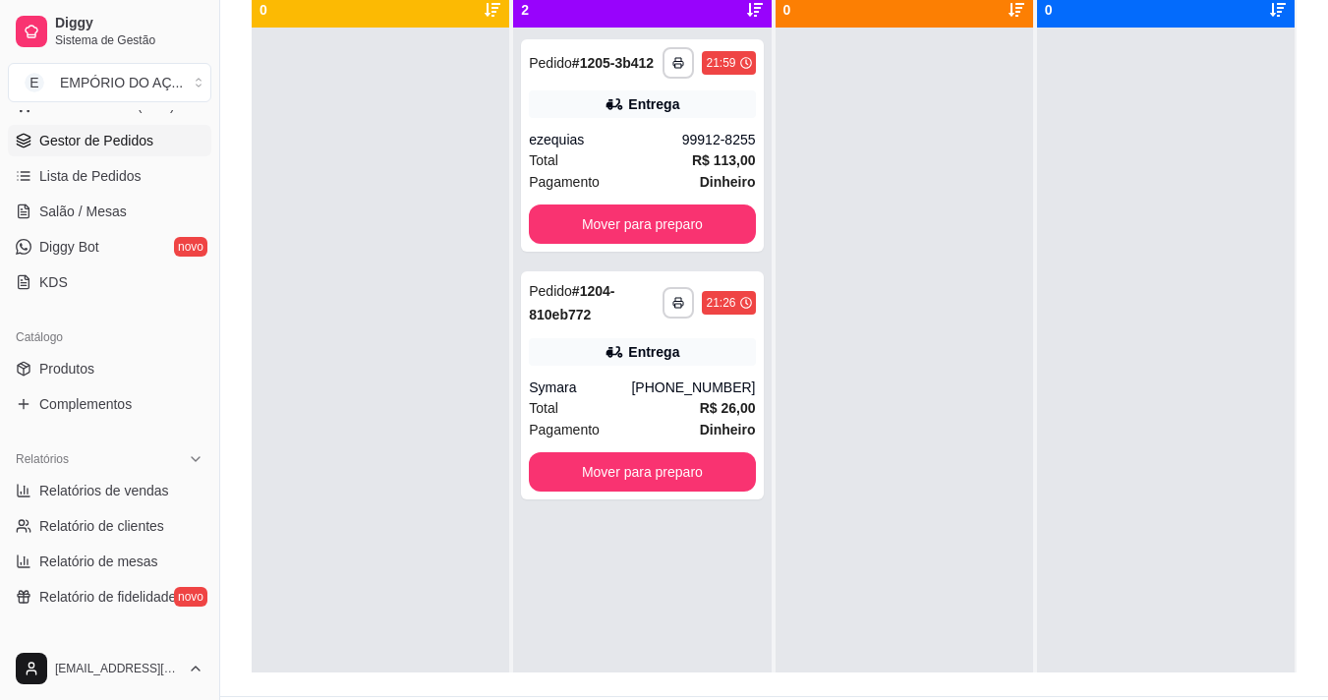
scroll to position [253, 0]
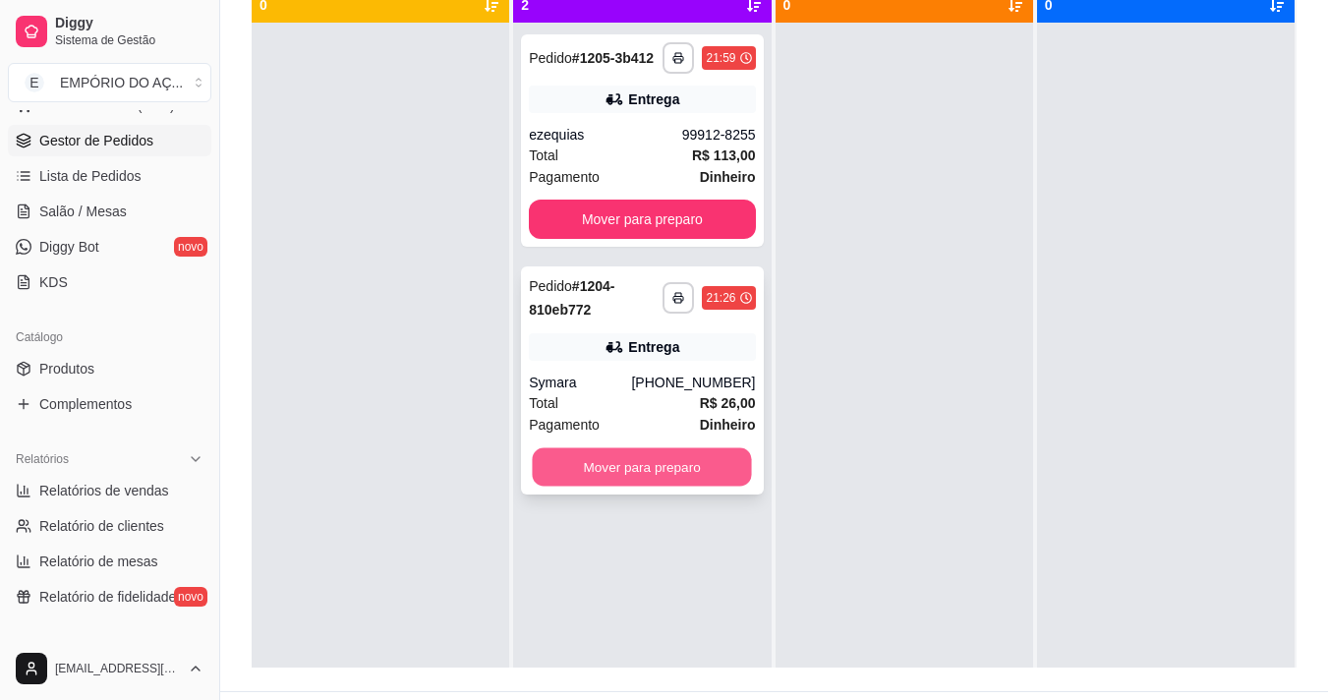
click at [649, 457] on button "Mover para preparo" at bounding box center [642, 467] width 219 height 38
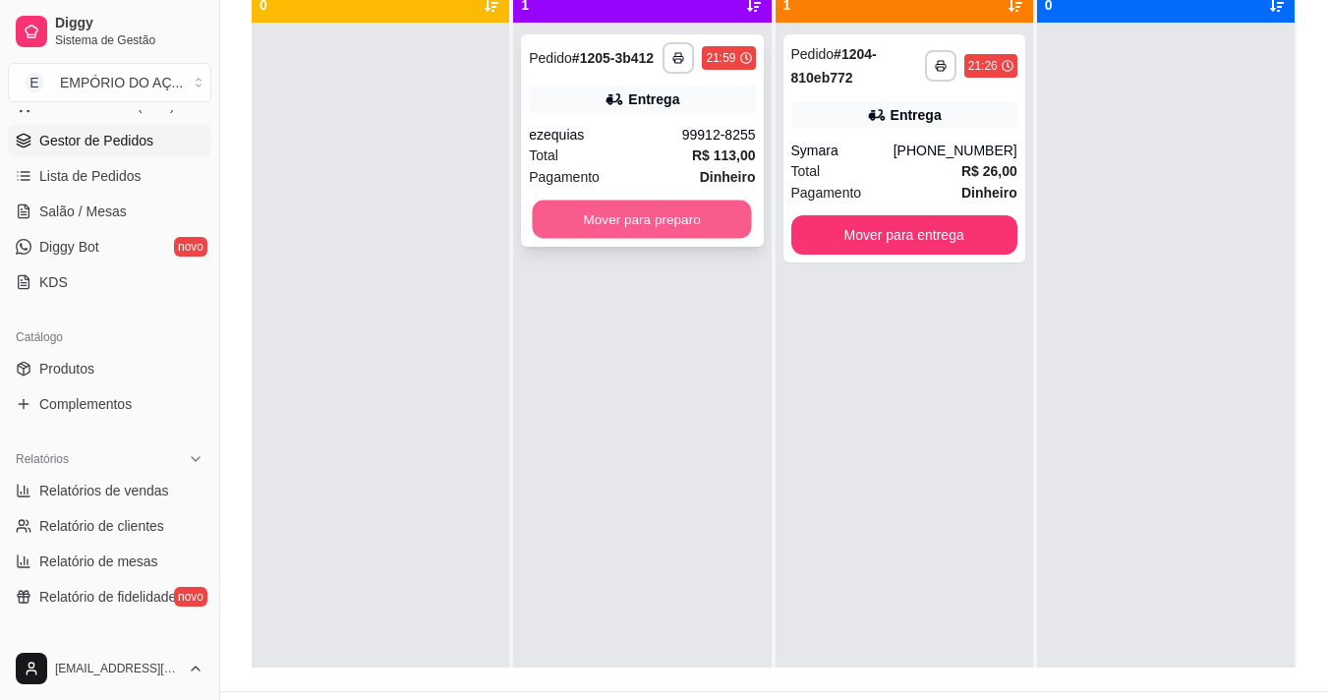
click at [687, 224] on button "Mover para preparo" at bounding box center [642, 220] width 219 height 38
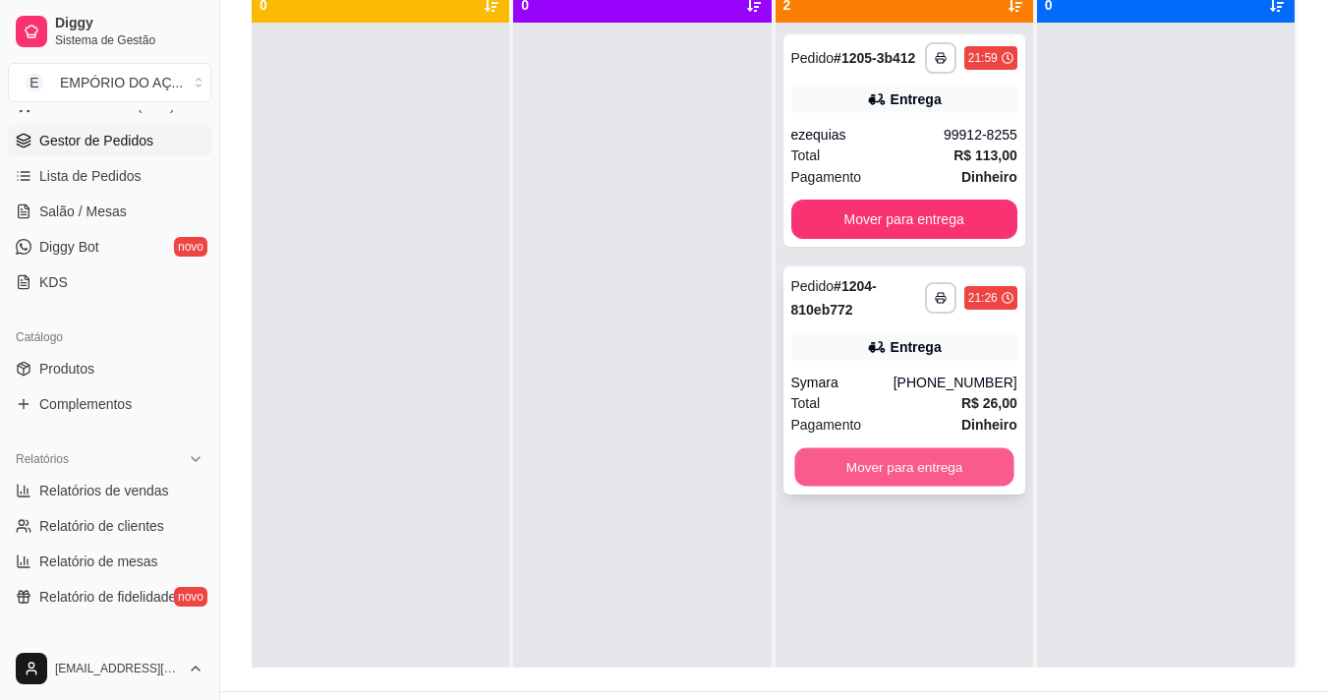
click at [917, 474] on button "Mover para entrega" at bounding box center [903, 467] width 219 height 38
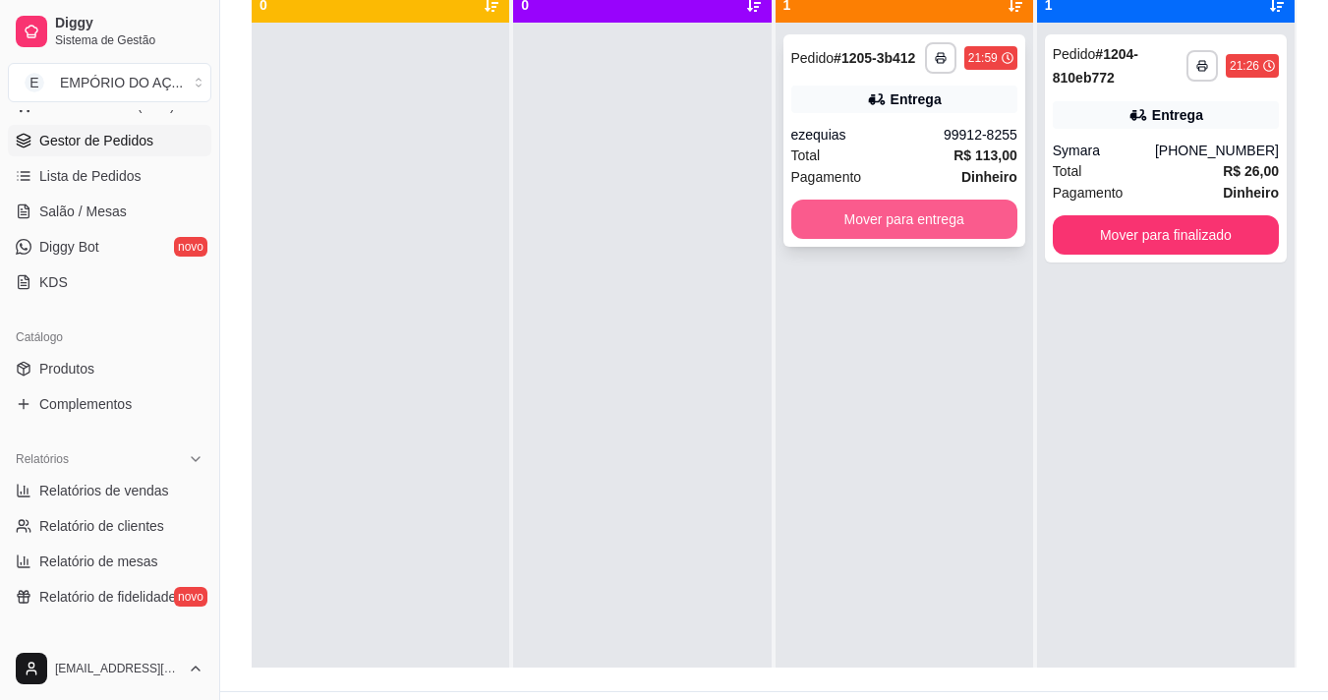
click at [929, 206] on button "Mover para entrega" at bounding box center [904, 219] width 226 height 39
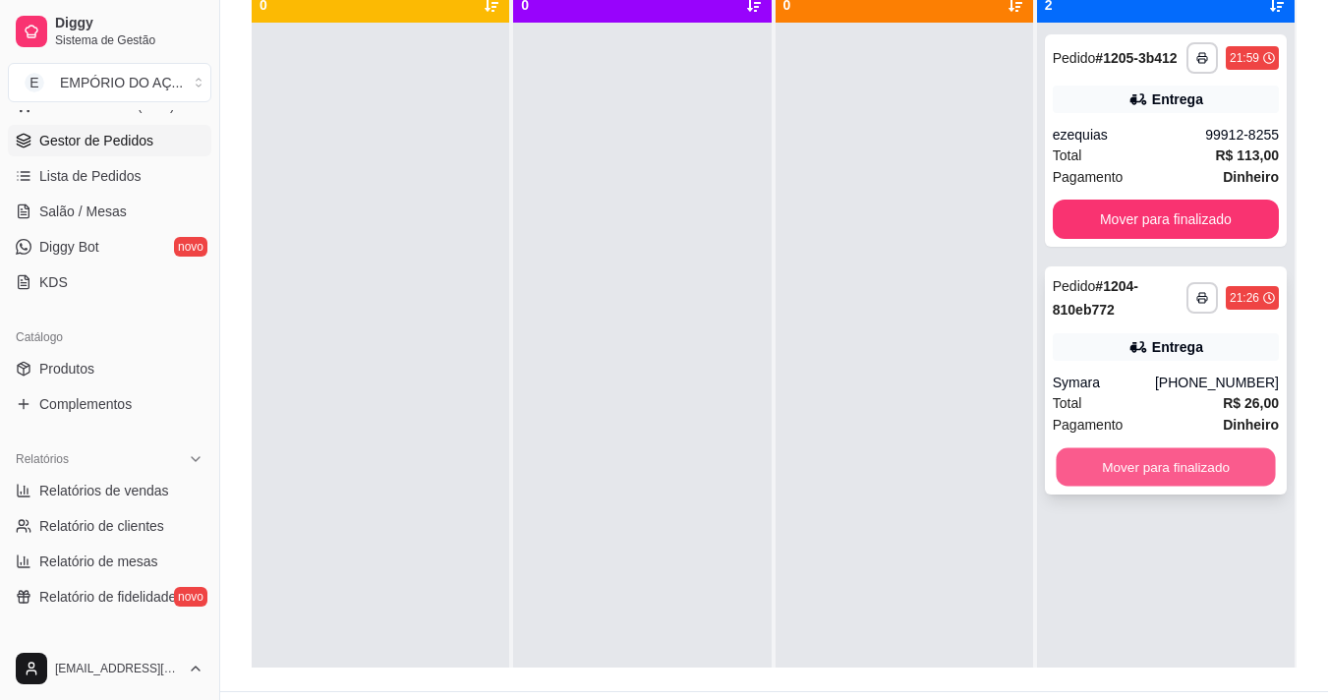
click at [1159, 465] on button "Mover para finalizado" at bounding box center [1165, 467] width 219 height 38
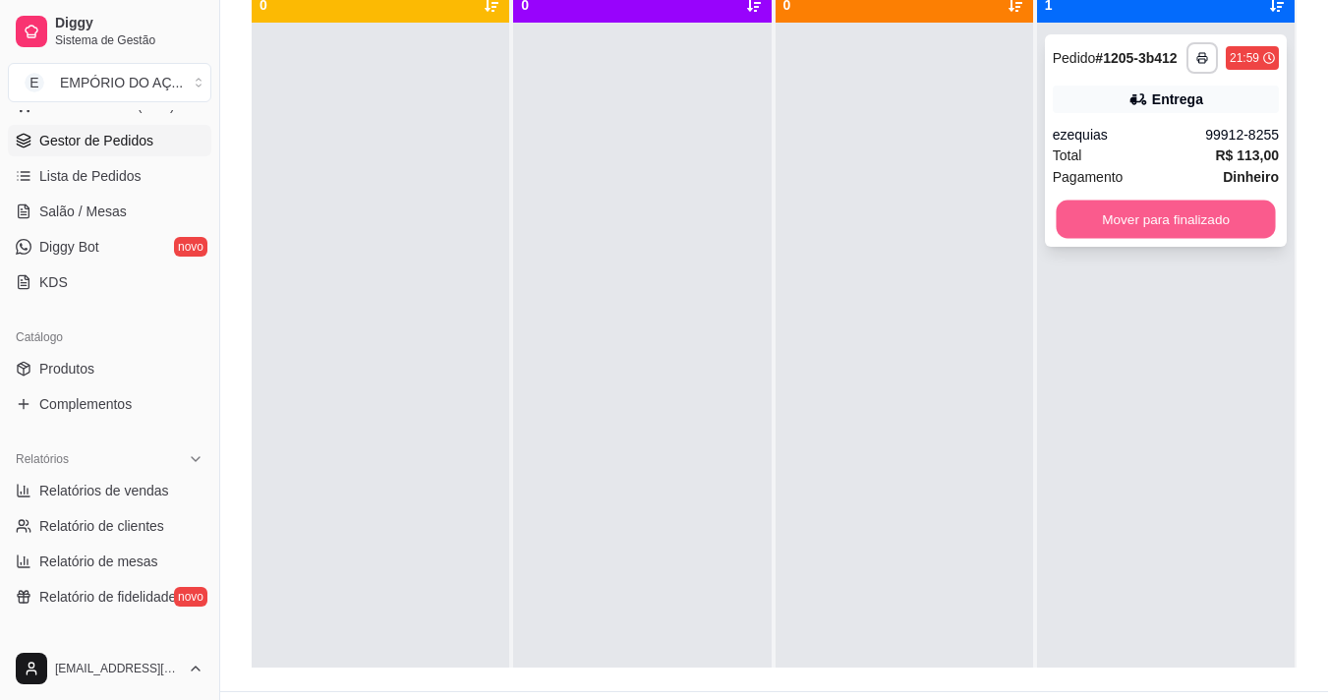
click at [1158, 226] on button "Mover para finalizado" at bounding box center [1165, 220] width 219 height 38
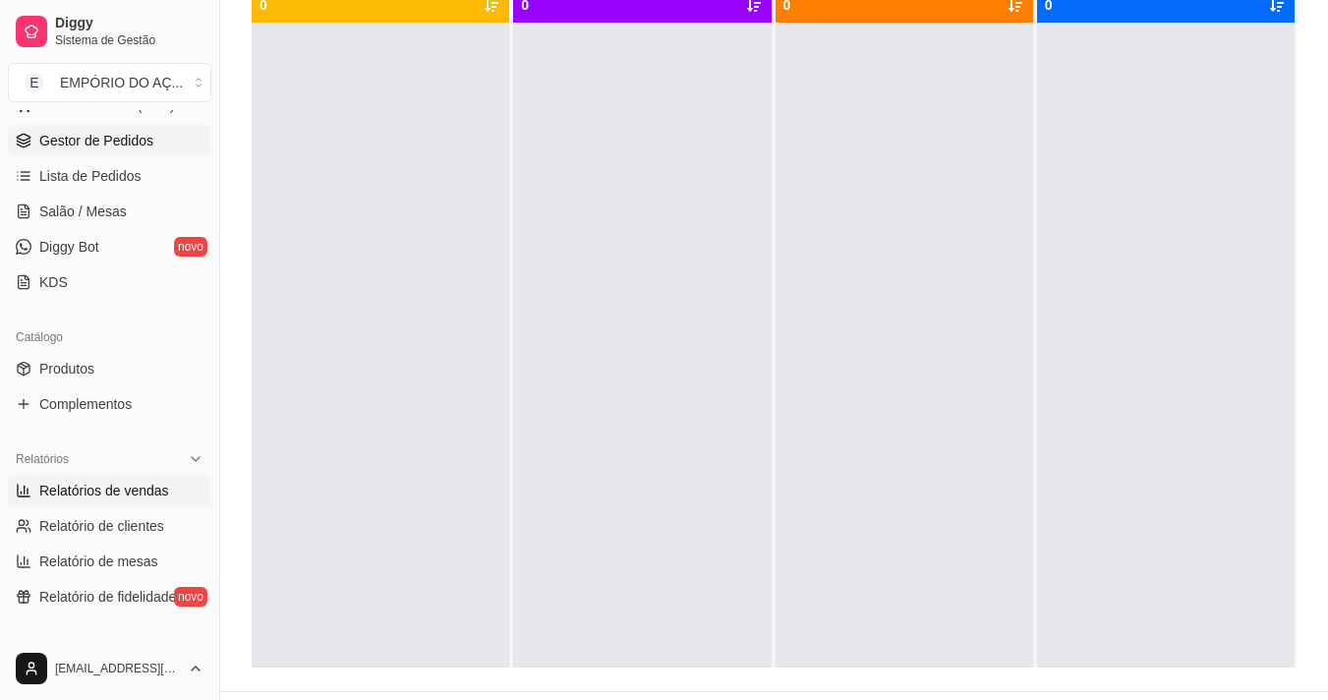
click at [132, 495] on span "Relatórios de vendas" at bounding box center [104, 491] width 130 height 20
select select "ALL"
select select "0"
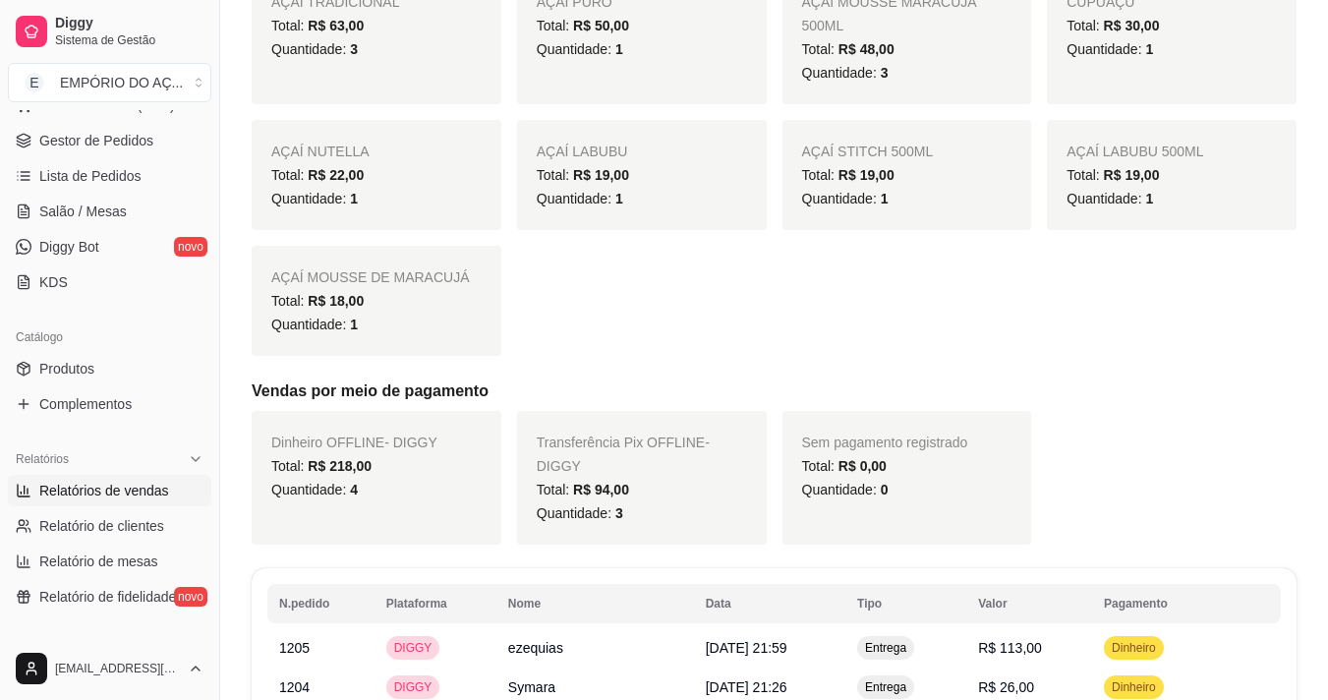
scroll to position [459, 0]
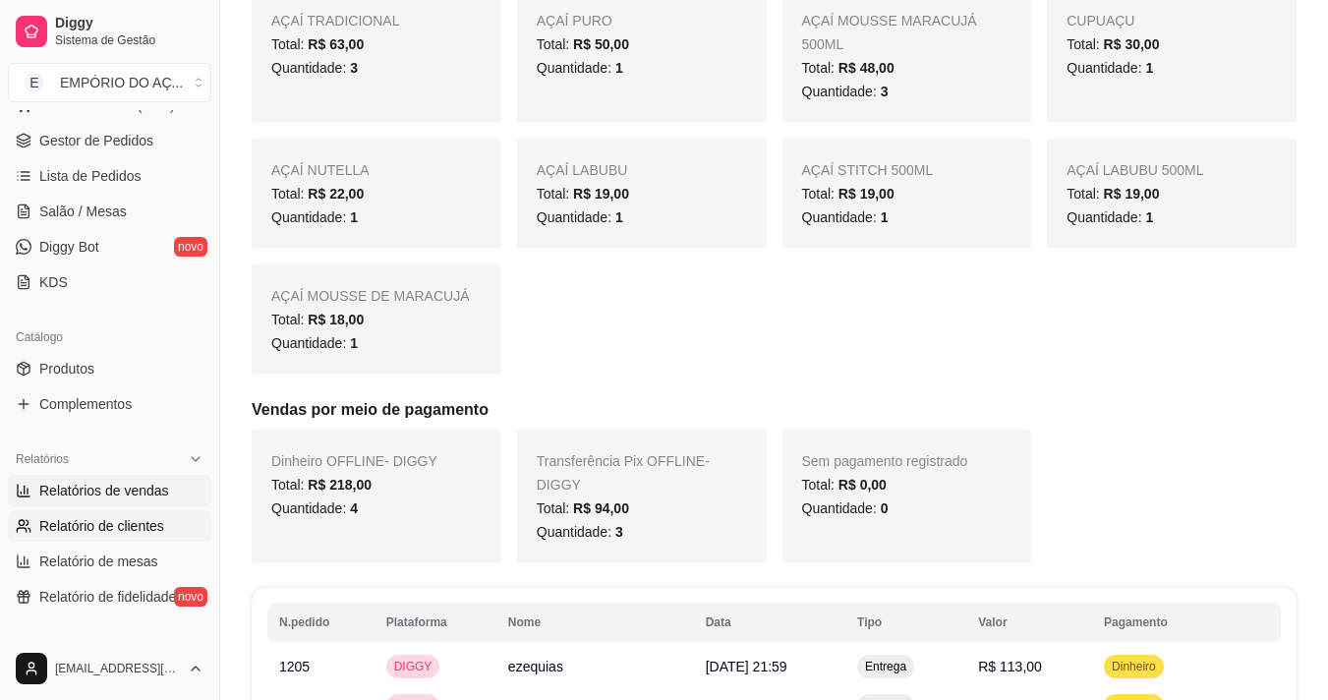
click at [74, 520] on span "Relatório de clientes" at bounding box center [101, 526] width 125 height 20
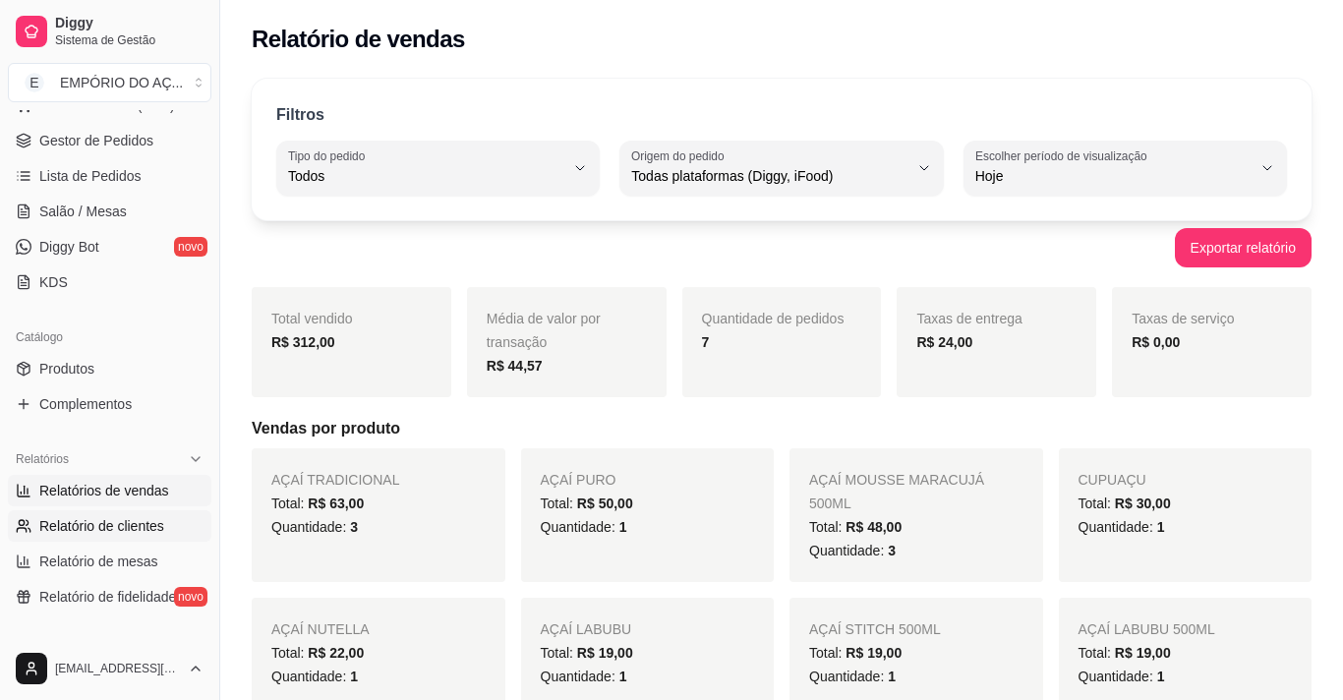
select select "30"
select select "HIGHEST_TOTAL_SPENT_WITH_ORDERS"
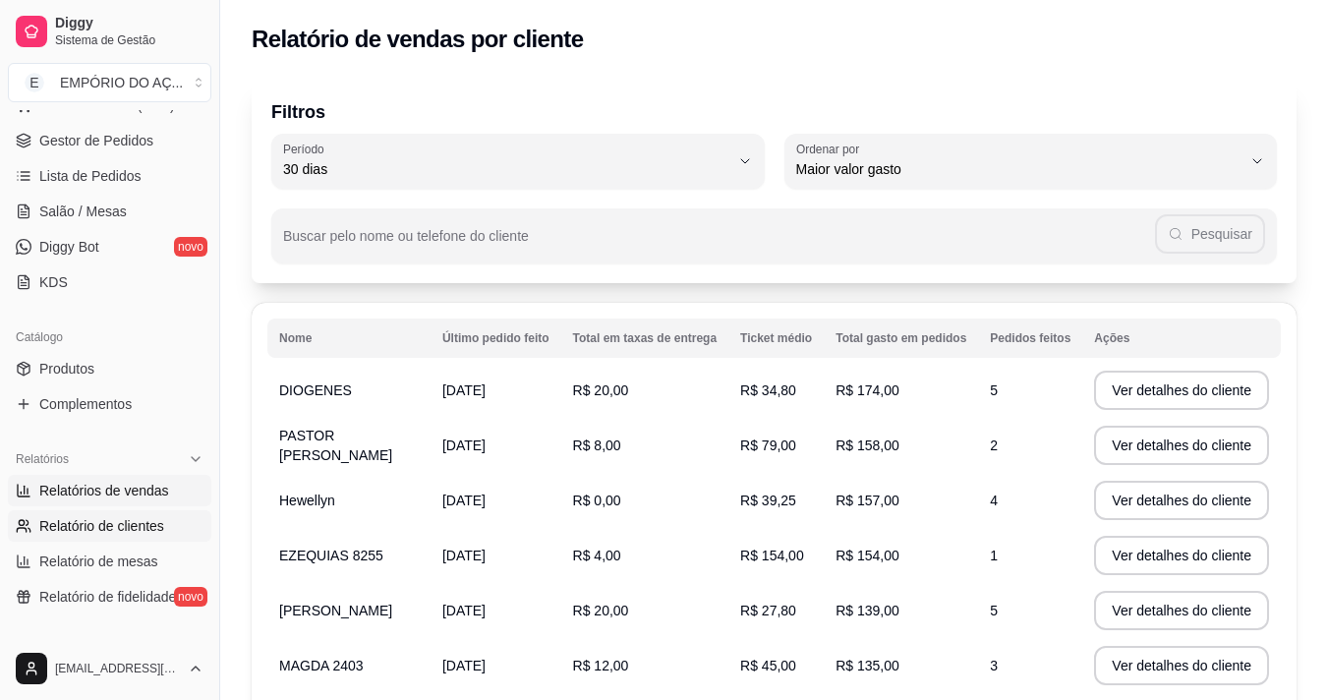
click at [87, 490] on span "Relatórios de vendas" at bounding box center [104, 491] width 130 height 20
select select "ALL"
select select "0"
